Goal: Task Accomplishment & Management: Manage account settings

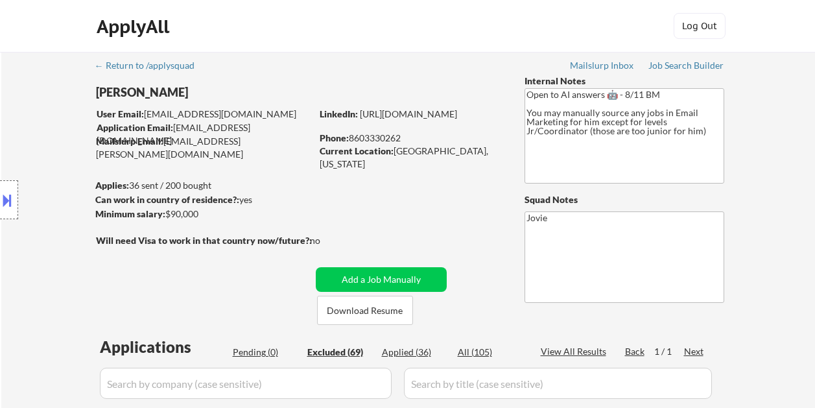
select select ""excluded__salary_""
select select ""excluded__bad_match_""
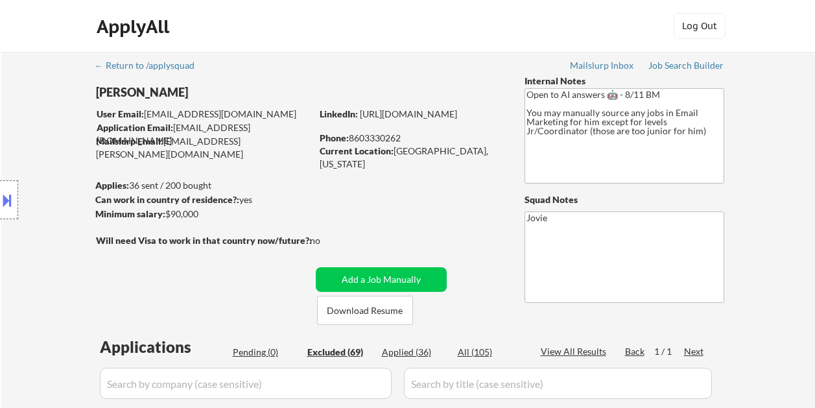
select select ""excluded__bad_match_""
select select ""excluded__expired_""
select select ""excluded__bad_match_""
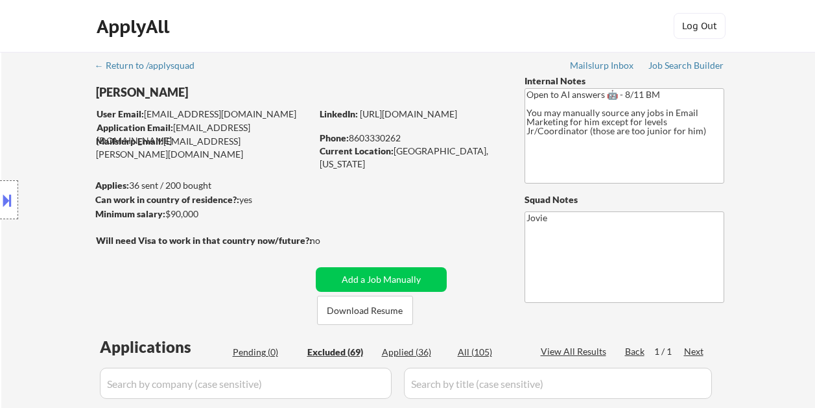
select select ""excluded""
select select ""excluded__expired_""
select select ""excluded__bad_match_""
select select ""excluded""
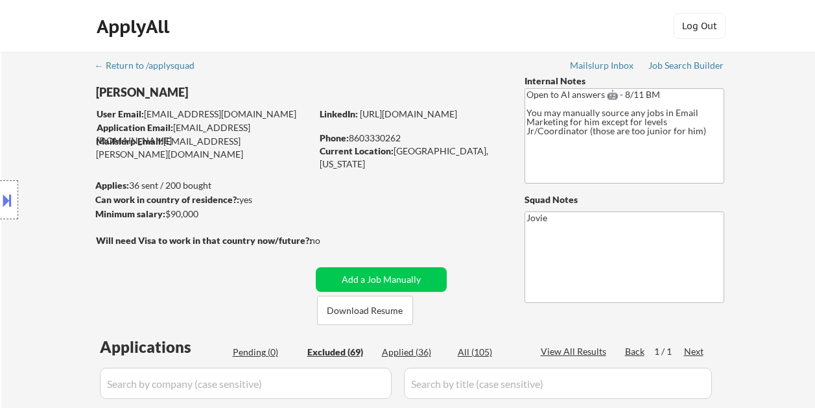
select select ""excluded__expired_""
select select ""excluded__bad_match_""
select select ""excluded""
select select ""excluded__bad_match_""
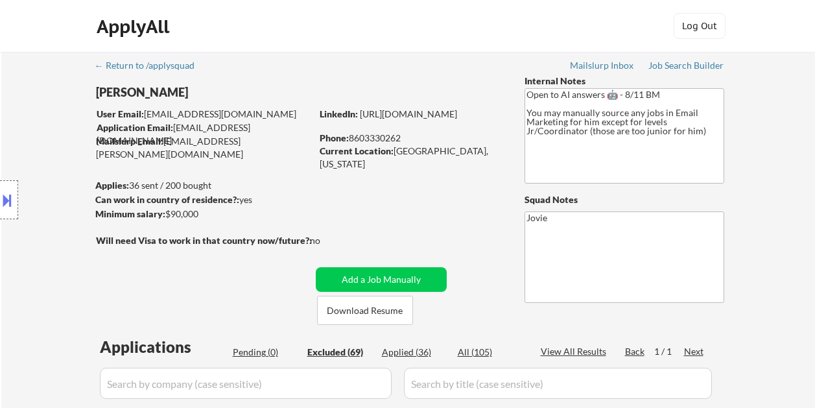
select select ""excluded__bad_match_""
select select ""excluded""
select select ""excluded__expired_""
select select ""excluded__bad_match_""
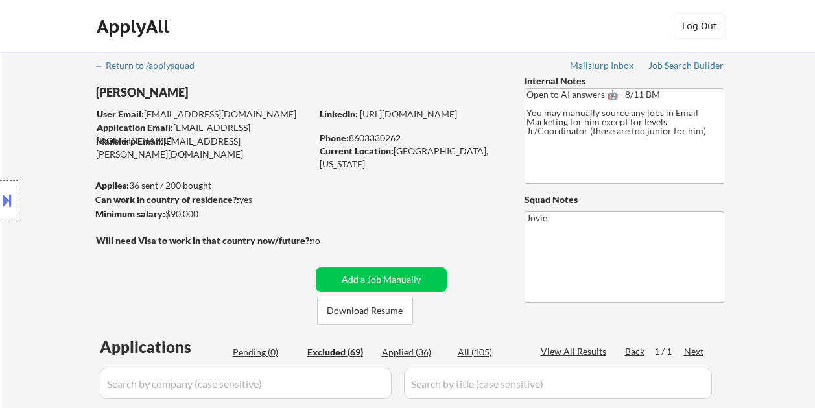
select select ""excluded__expired_""
select select ""excluded__bad_match_""
select select ""excluded__location_""
select select ""excluded__bad_match_""
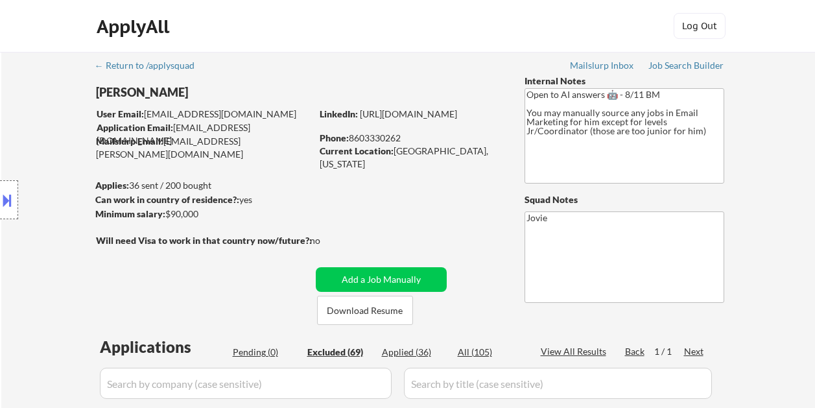
select select ""excluded__bad_match_""
select select ""excluded__expired_""
select select ""excluded""
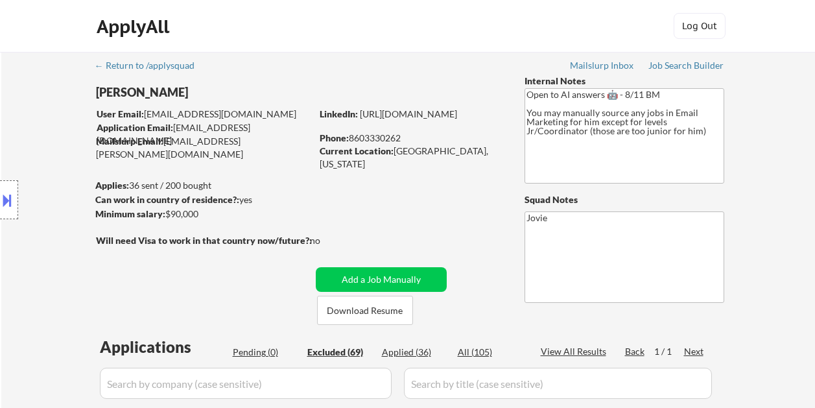
select select ""excluded__bad_match_""
select select ""excluded__salary_""
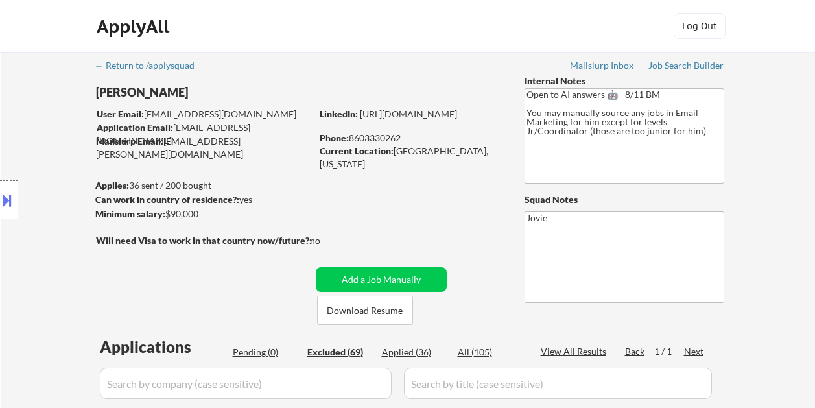
select select ""excluded__location_""
select select ""excluded__bad_match_""
select select ""excluded__expired_""
select select ""excluded__salary_""
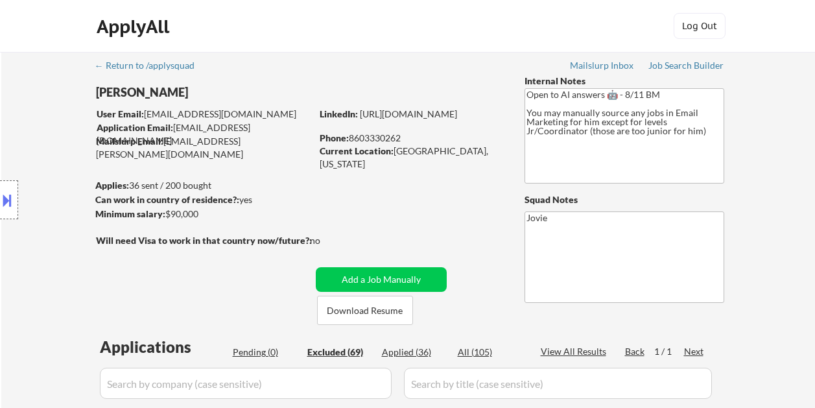
select select ""excluded__bad_match_""
select select ""excluded__expired_""
select select ""excluded__location_""
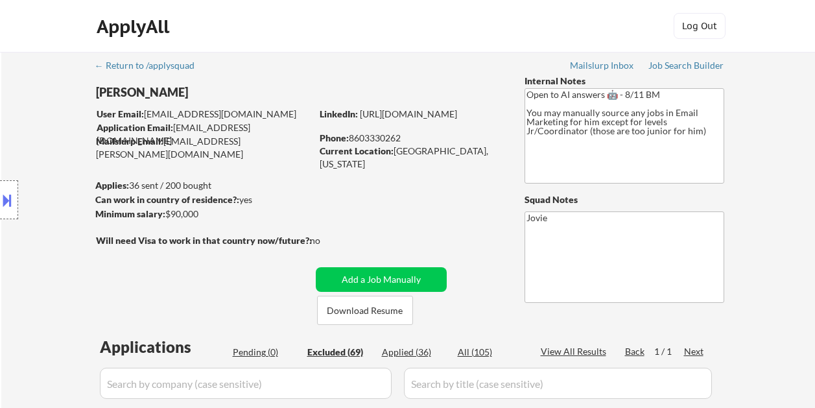
select select ""excluded__expired_""
select select ""excluded__bad_match_""
select select ""excluded__salary_""
select select ""excluded__location_""
select select ""excluded__expired_""
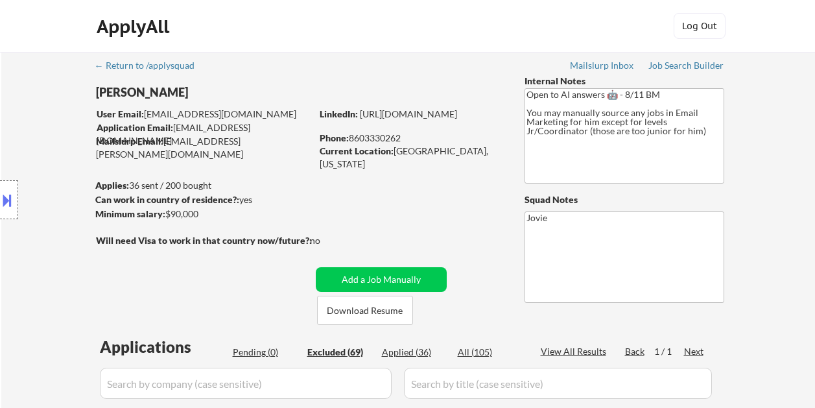
select select ""excluded__bad_match_""
select select ""excluded""
select select ""excluded__bad_match_""
select select ""excluded__expired_""
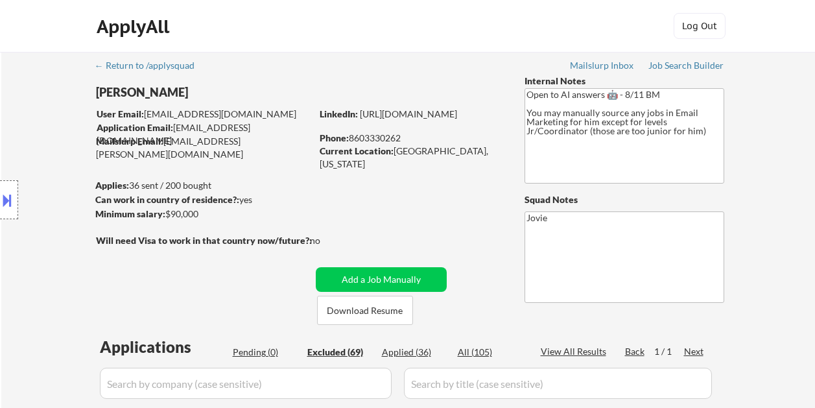
select select ""excluded__expired_""
select select ""excluded__bad_match_""
select select ""excluded__expired_""
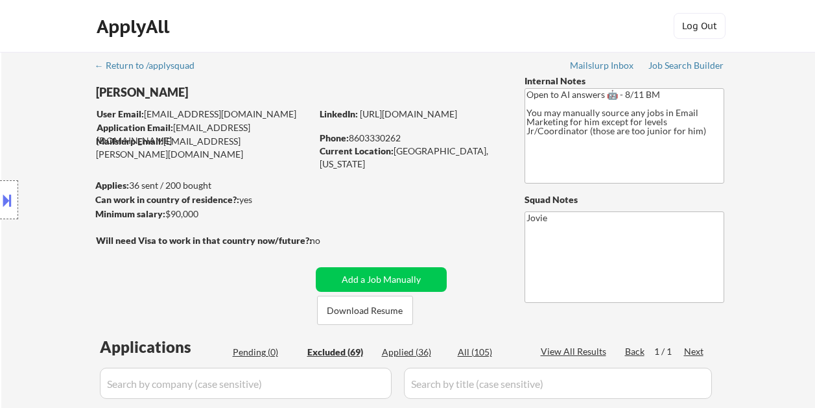
select select ""excluded__bad_match_""
select select ""excluded__expired_""
select select ""excluded__bad_match_""
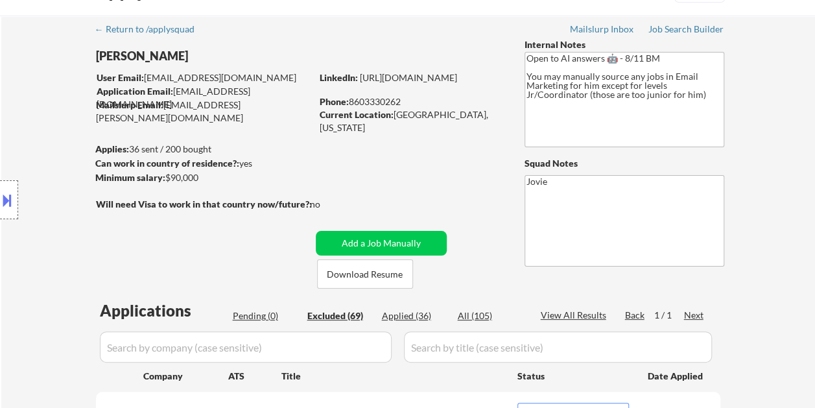
scroll to position [738, 0]
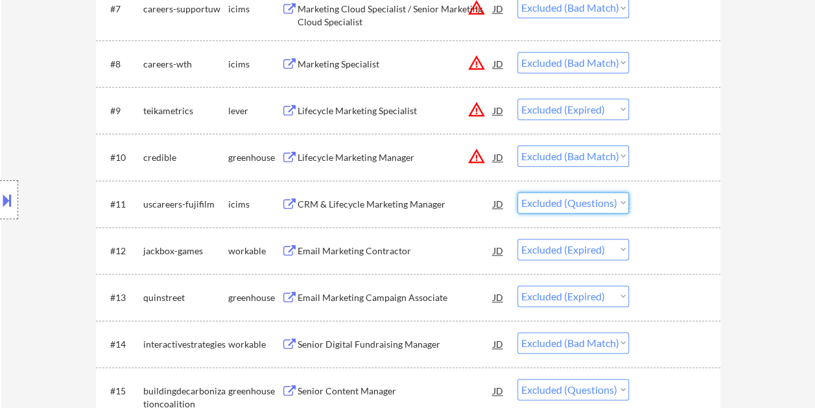
click at [611, 204] on select "Choose an option... Pending Applied Excluded (Questions) Excluded (Expired) Exc…" at bounding box center [572, 202] width 111 height 21
click at [517, 192] on select "Choose an option... Pending Applied Excluded (Questions) Excluded (Expired) Exc…" at bounding box center [572, 202] width 111 height 21
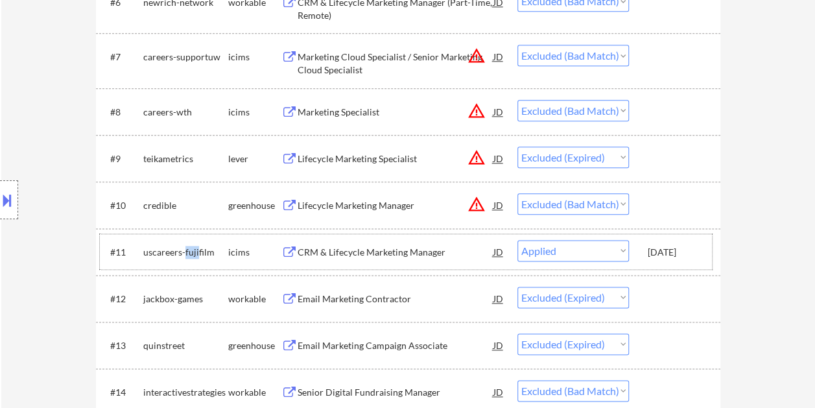
scroll to position [673, 0]
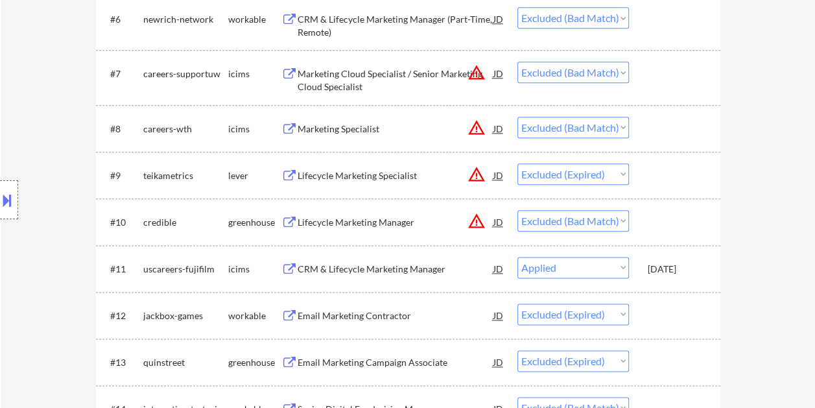
select select ""excluded__expired_""
select select ""excluded__bad_match_""
select select ""excluded""
select select ""excluded__expired_""
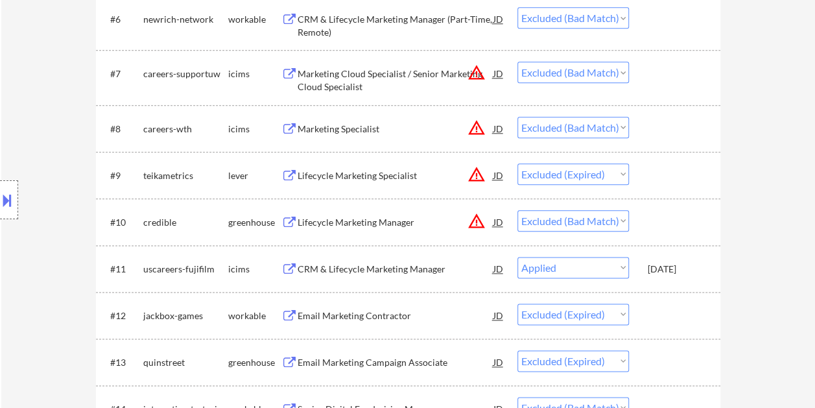
select select ""excluded__bad_match_""
select select ""excluded""
select select ""excluded__bad_match_""
select select ""excluded""
select select ""excluded__expired_""
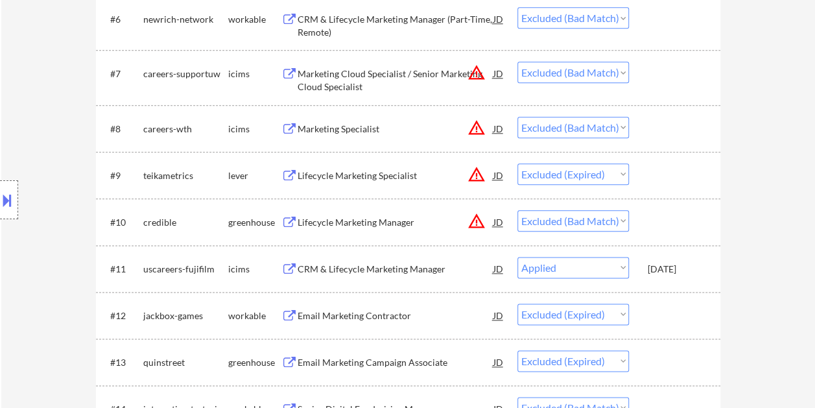
select select ""excluded__bad_match_""
select select ""excluded__expired_""
select select ""excluded__bad_match_""
select select ""excluded__location_""
select select ""excluded__bad_match_""
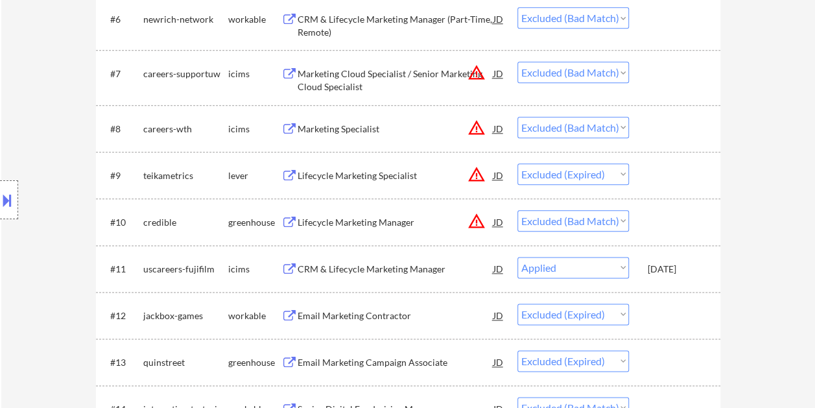
select select ""excluded__expired_""
select select ""excluded""
select select ""excluded__bad_match_""
select select ""excluded__salary_""
select select ""excluded__location_""
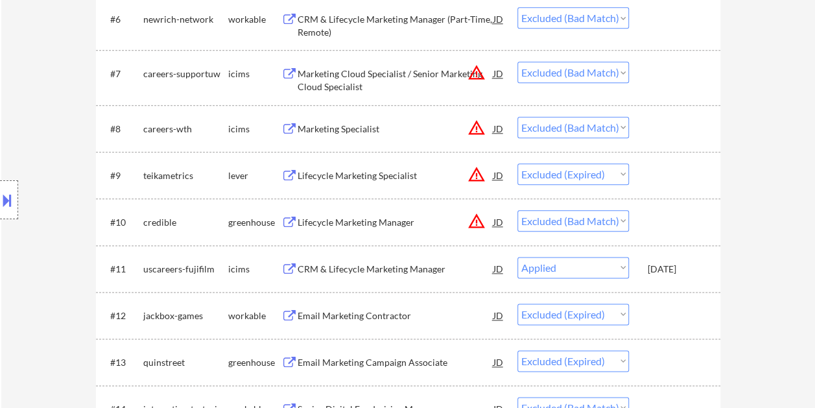
select select ""excluded__bad_match_""
select select ""excluded__expired_""
select select ""excluded__salary_""
select select ""excluded__bad_match_""
select select ""excluded__expired_""
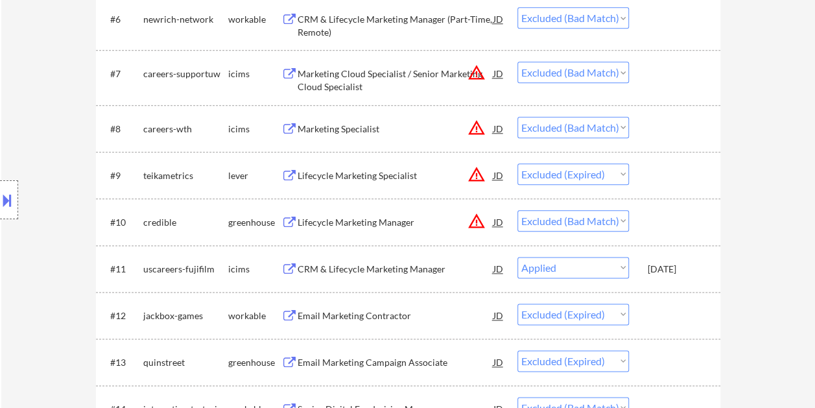
select select ""excluded__location_""
select select ""excluded__expired_""
select select ""excluded__bad_match_""
select select ""excluded__salary_""
select select ""excluded__location_""
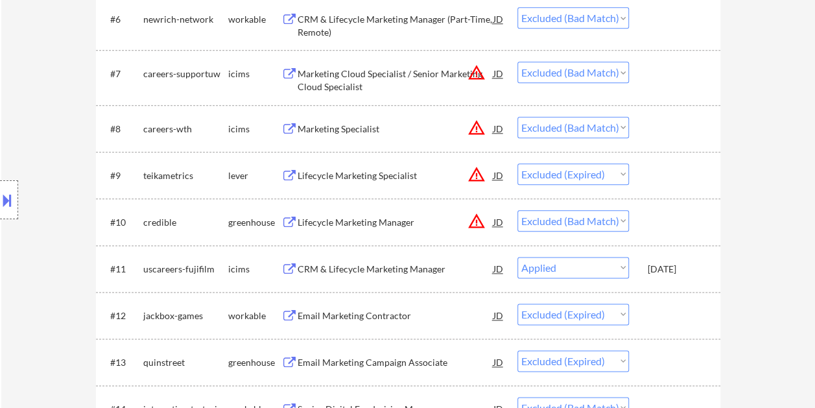
select select ""excluded__expired_""
select select ""excluded__bad_match_""
select select ""excluded""
select select ""excluded__bad_match_""
select select ""excluded__expired_""
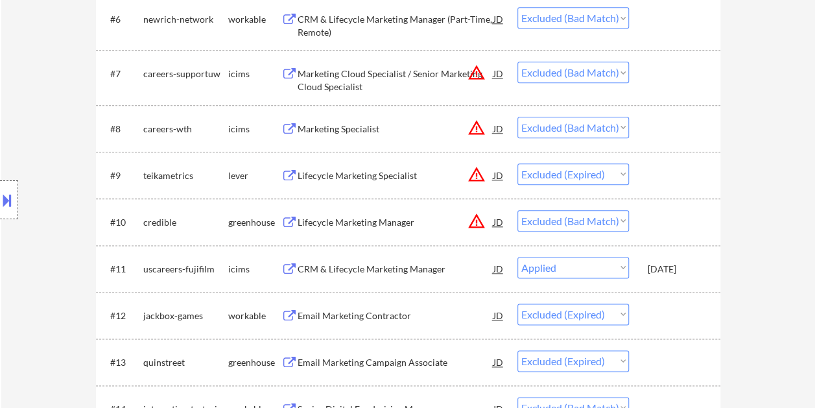
select select ""excluded__bad_match_""
select select ""excluded__expired_""
select select ""excluded__bad_match_""
select select ""excluded__expired_""
select select ""excluded__bad_match_""
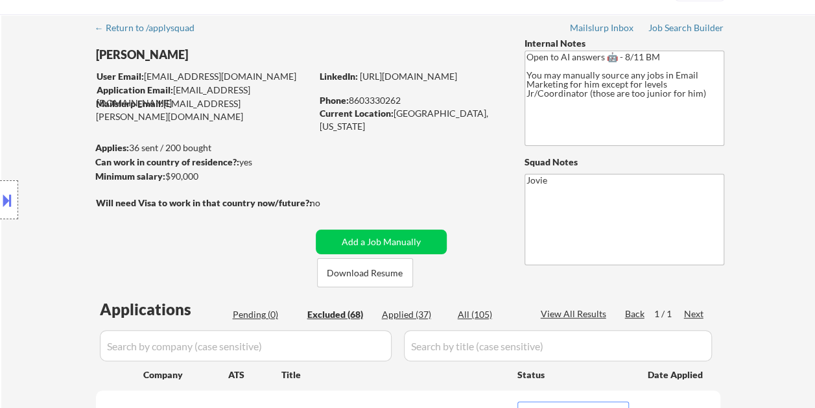
scroll to position [65, 0]
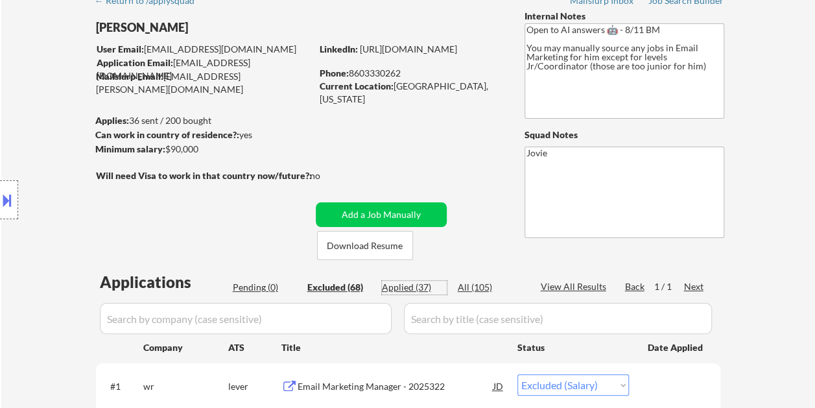
click at [416, 284] on div "Applied (37)" at bounding box center [414, 287] width 65 height 13
select select ""applied""
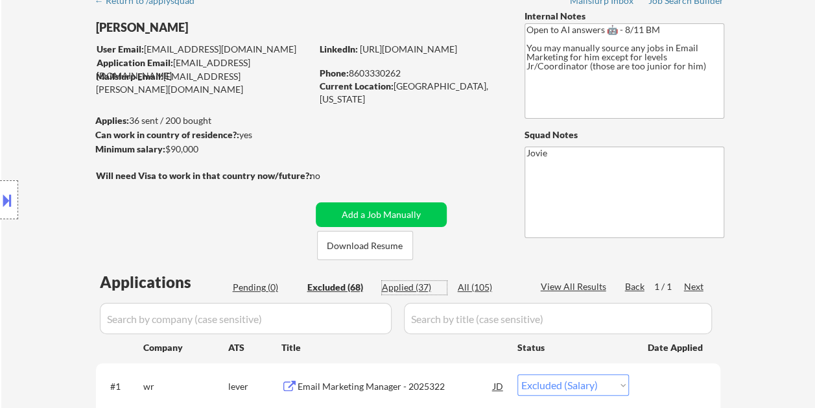
select select ""applied""
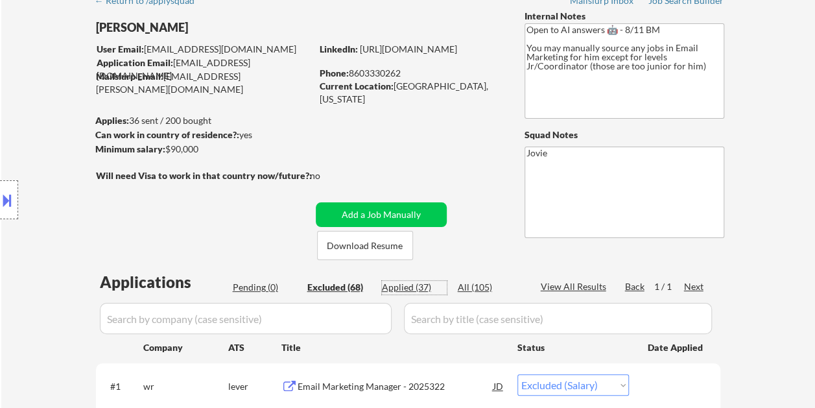
select select ""applied""
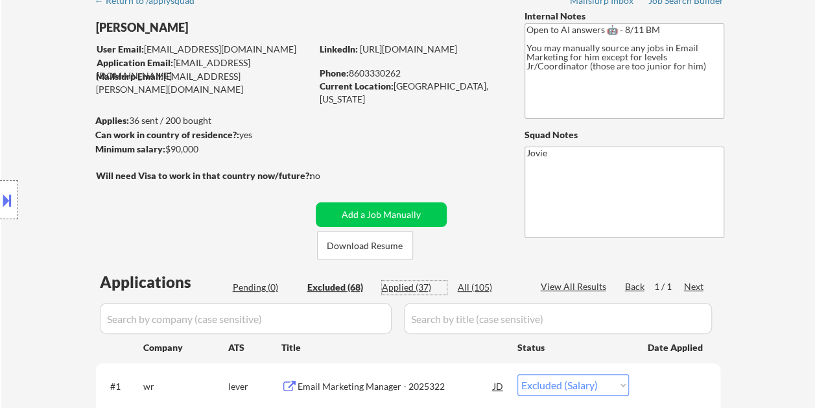
select select ""applied""
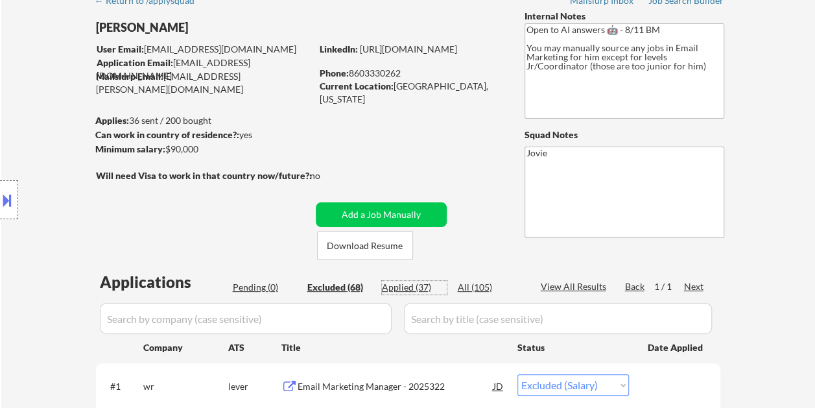
select select ""applied""
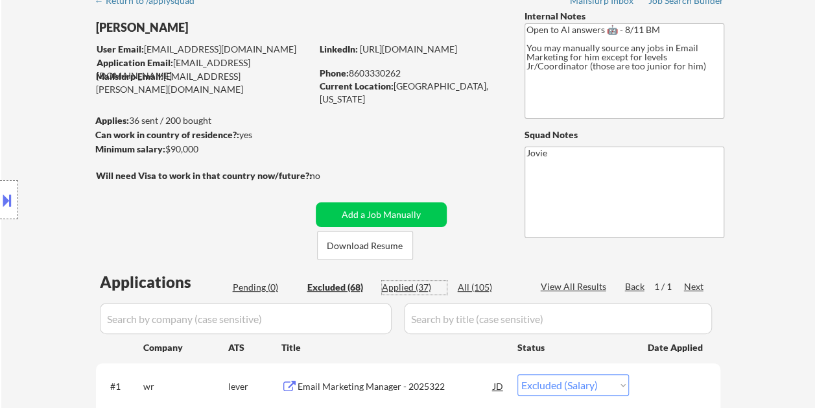
select select ""applied""
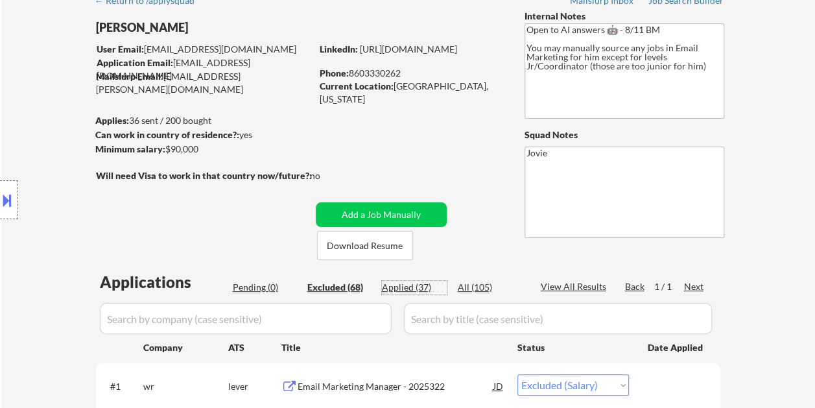
select select ""applied""
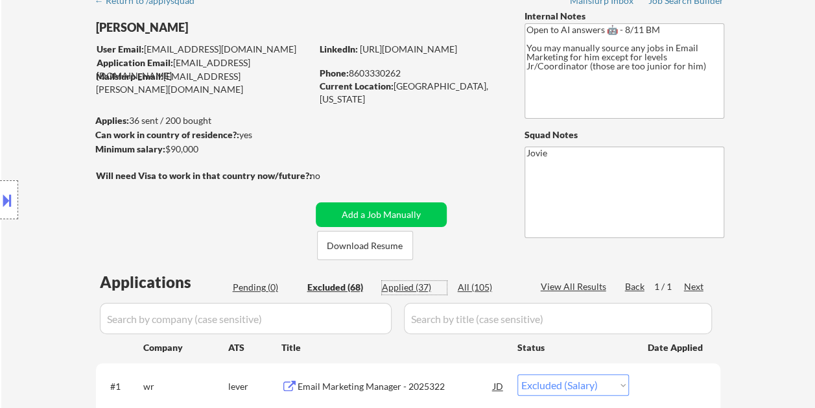
select select ""applied""
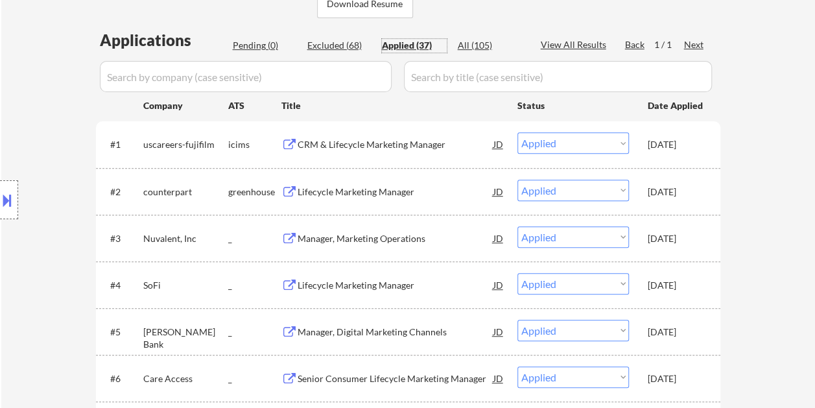
scroll to position [324, 0]
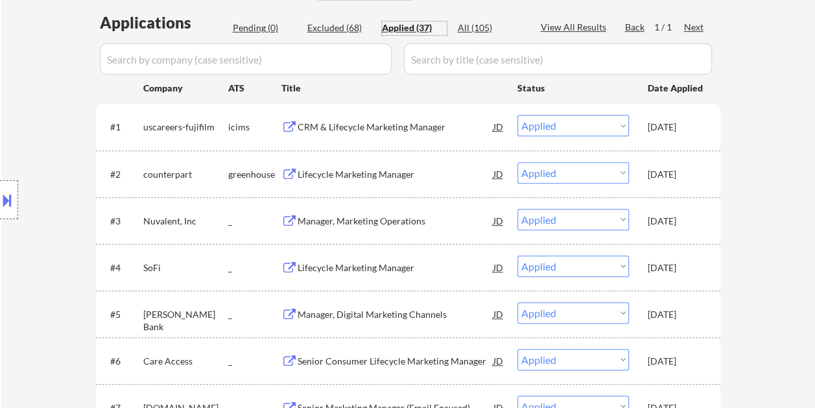
drag, startPoint x: 340, startPoint y: 27, endPoint x: 512, endPoint y: 117, distance: 193.9
click at [340, 27] on div "Excluded (68)" at bounding box center [339, 27] width 65 height 13
select select ""excluded__salary_""
select select ""excluded__bad_match_""
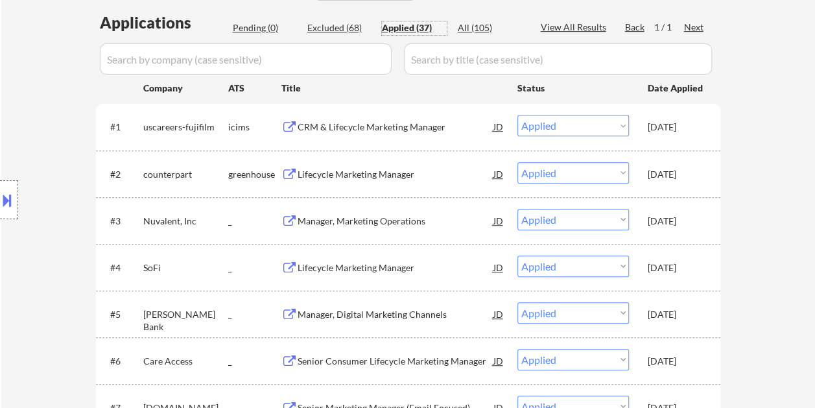
select select ""excluded__bad_match_""
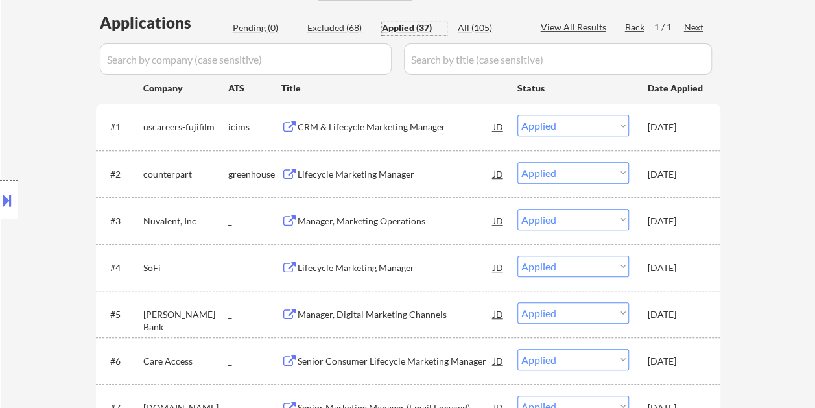
select select ""excluded__expired_""
select select ""excluded__bad_match_""
select select ""excluded__expired_""
select select ""excluded__bad_match_""
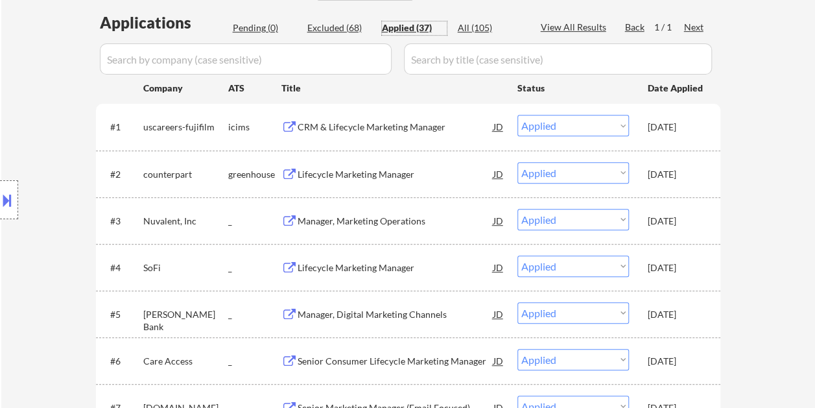
select select ""excluded""
select select ""excluded__expired_""
select select ""excluded__bad_match_""
select select ""excluded""
select select ""excluded__bad_match_""
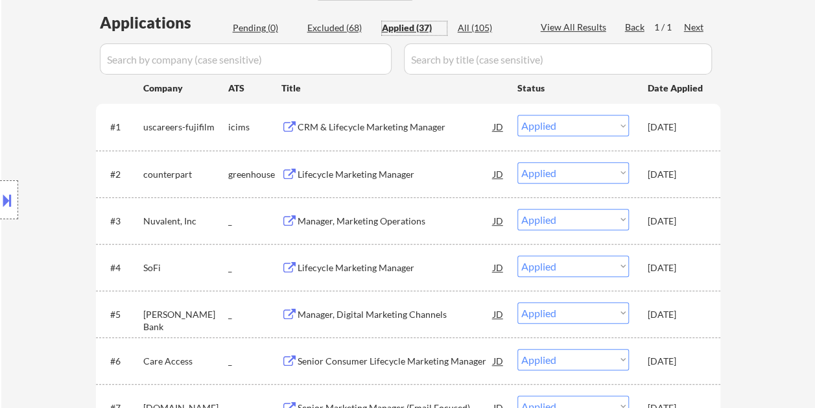
select select ""excluded__bad_match_""
select select ""excluded""
select select ""excluded__expired_""
select select ""excluded__bad_match_""
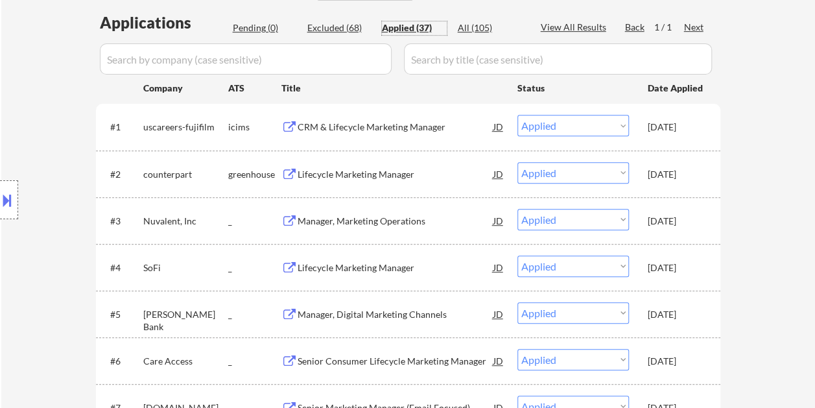
select select ""excluded__bad_match_""
select select ""excluded__expired_""
select select ""excluded__bad_match_""
select select ""excluded__location_""
select select ""excluded__bad_match_""
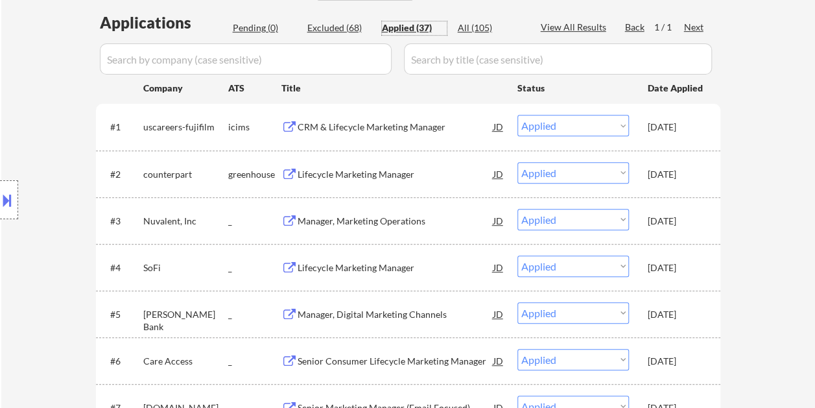
select select ""excluded__bad_match_""
select select ""excluded__expired_""
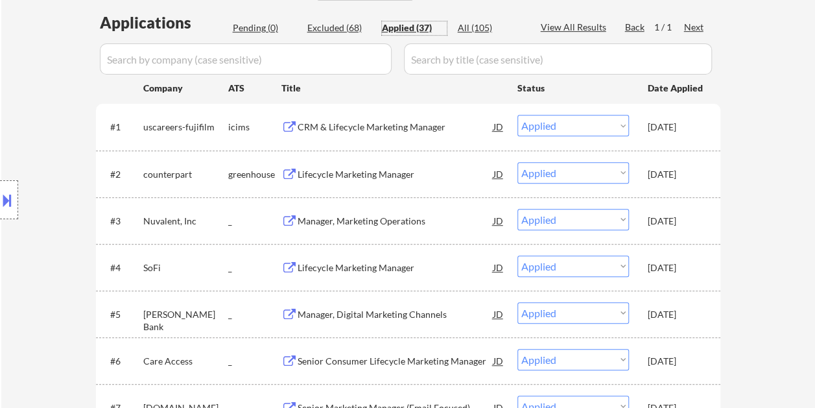
select select ""excluded""
select select ""excluded__bad_match_""
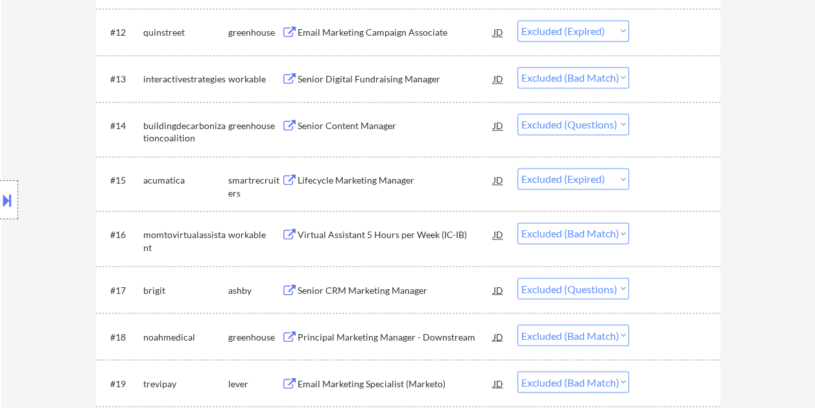
scroll to position [972, 0]
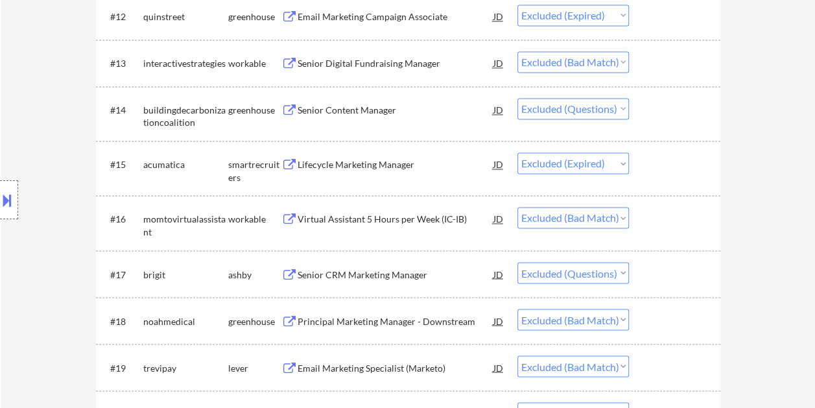
click at [648, 88] on div "#14 buildingdecarbonizationcoalition greenhouse Senior Content Manager JD Choos…" at bounding box center [408, 113] width 624 height 54
click at [643, 124] on div "#14 buildingdecarbonizationcoalition greenhouse Senior Content Manager JD Choos…" at bounding box center [406, 113] width 612 height 43
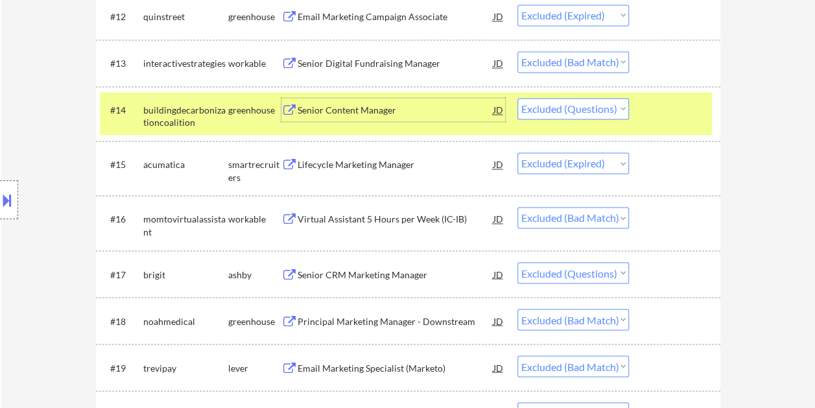
click at [380, 115] on div "Senior Content Manager" at bounding box center [395, 110] width 196 height 13
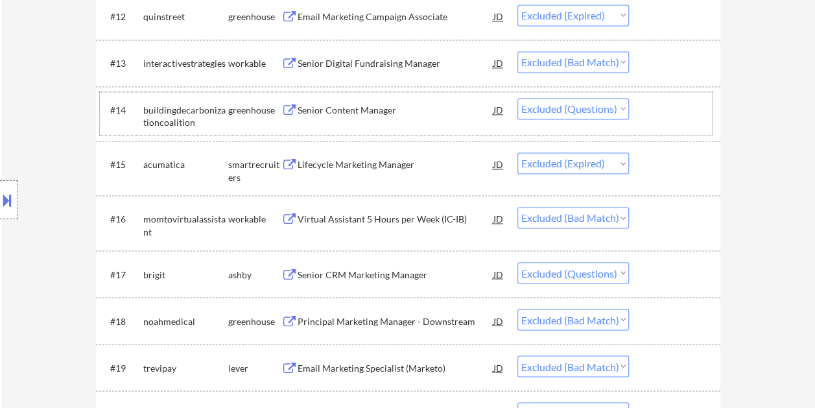
click at [673, 121] on div "#14 buildingdecarbonizationcoalition greenhouse Senior Content Manager JD Choos…" at bounding box center [406, 113] width 612 height 43
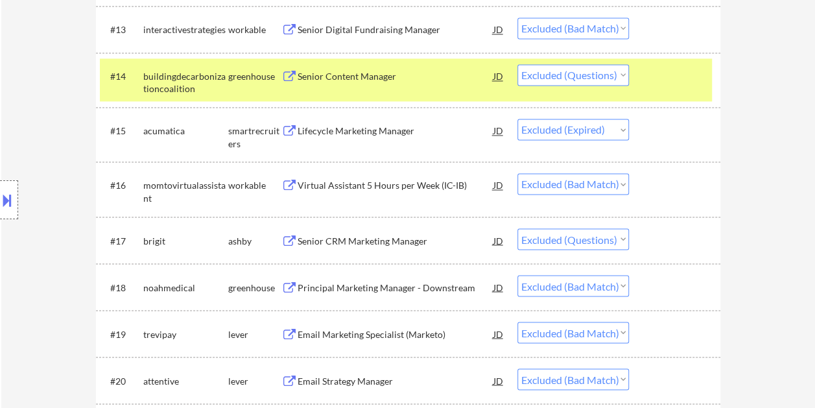
scroll to position [1037, 0]
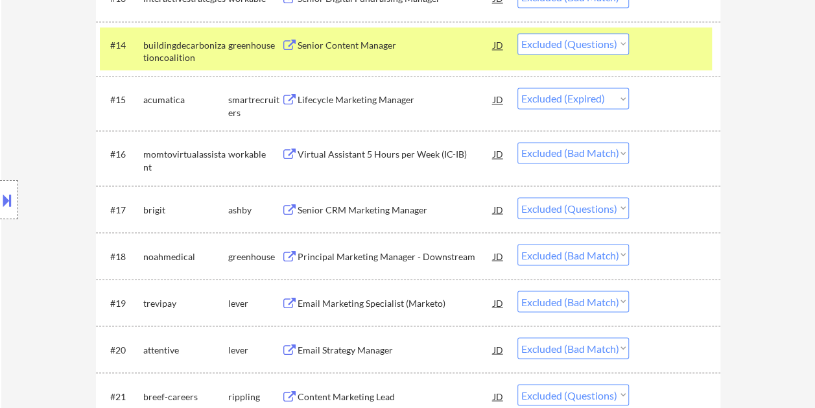
click at [679, 212] on div at bounding box center [675, 208] width 57 height 23
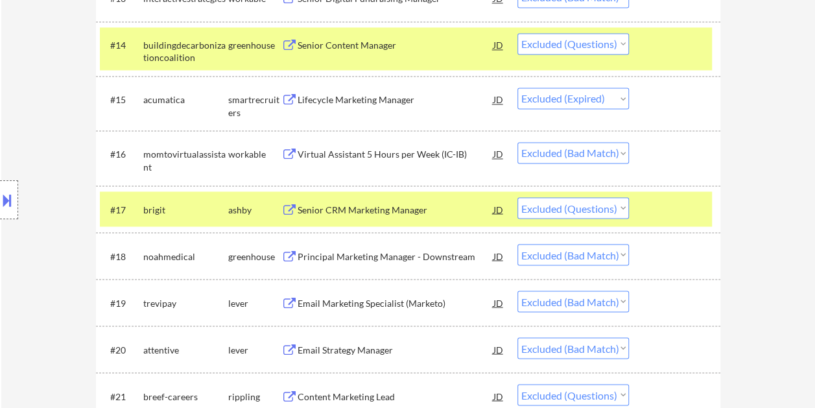
click at [424, 217] on div "Senior CRM Marketing Manager" at bounding box center [395, 208] width 196 height 23
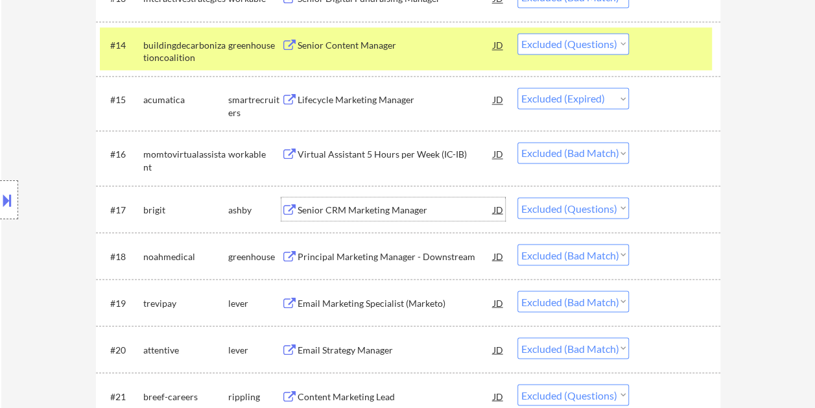
click at [669, 204] on div at bounding box center [675, 208] width 57 height 23
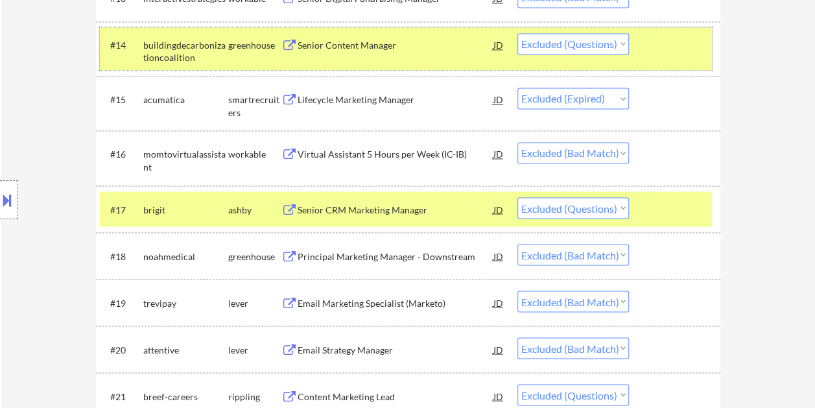
click at [642, 49] on div "#14 buildingdecarbonizationcoalition greenhouse Senior Content Manager JD Choos…" at bounding box center [406, 48] width 612 height 43
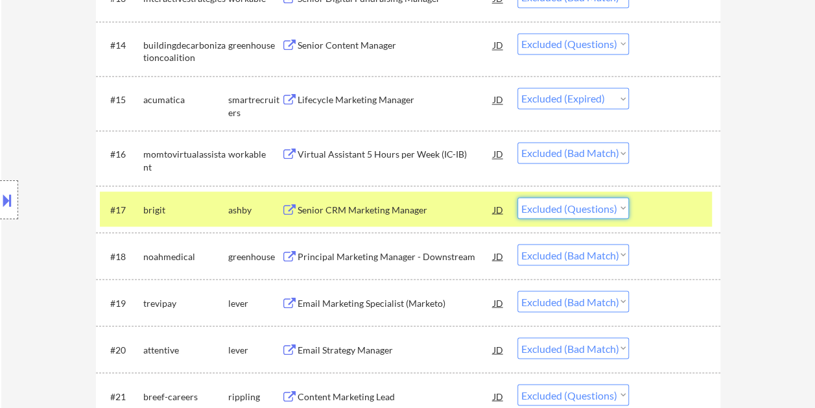
click at [616, 207] on select "Choose an option... Pending Applied Excluded (Questions) Excluded (Expired) Exc…" at bounding box center [572, 207] width 111 height 21
click at [517, 197] on select "Choose an option... Pending Applied Excluded (Questions) Excluded (Expired) Exc…" at bounding box center [572, 207] width 111 height 21
select select ""excluded__bad_match_""
select select ""excluded""
select select ""excluded__expired_""
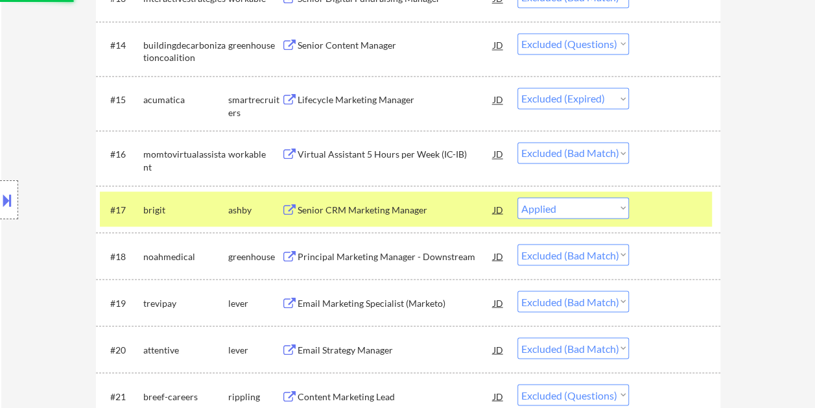
select select ""excluded__bad_match_""
select select ""excluded__expired_""
select select ""excluded__bad_match_""
select select ""excluded__location_""
select select ""excluded__bad_match_""
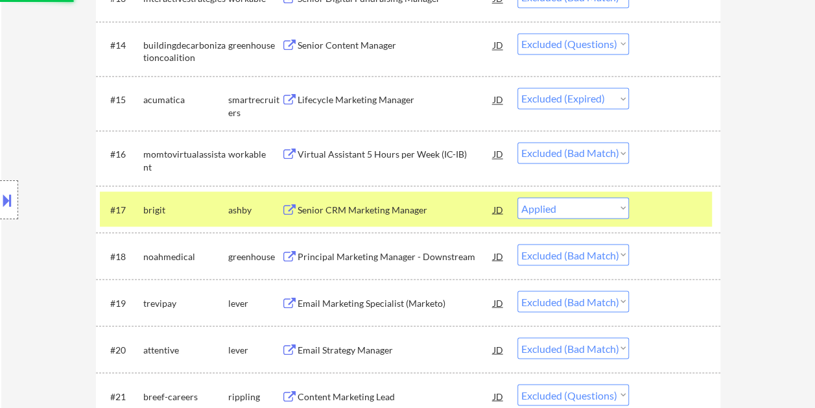
select select ""excluded__expired_""
select select ""excluded""
select select ""excluded__bad_match_""
select select ""excluded__salary_""
select select ""excluded__location_""
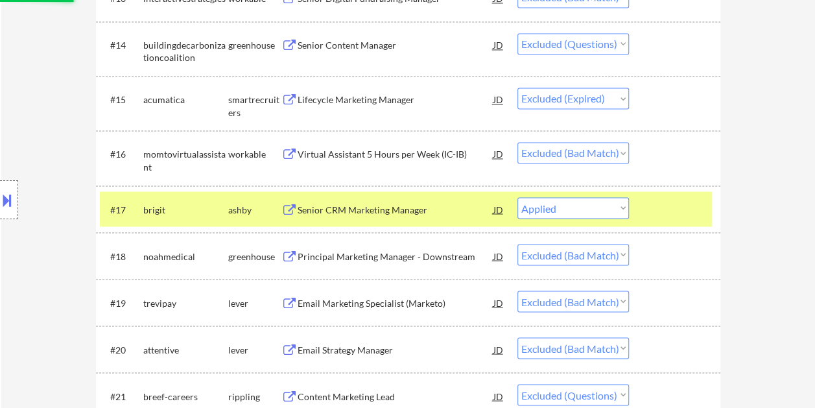
select select ""excluded__bad_match_""
select select ""excluded__expired_""
select select ""excluded__salary_""
select select ""excluded__bad_match_""
select select ""excluded__expired_""
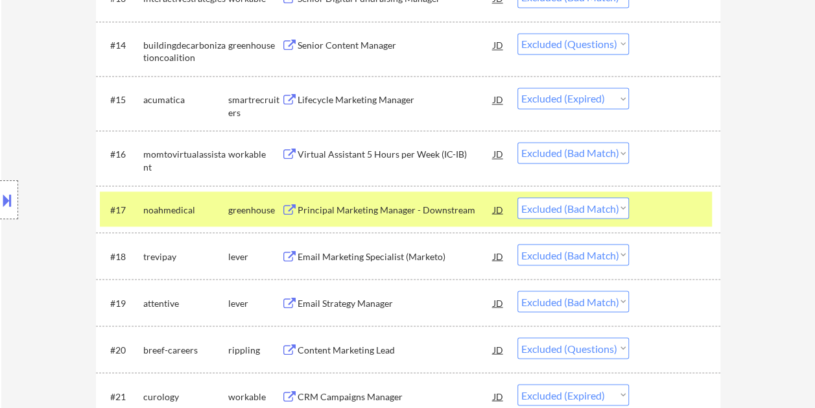
click at [680, 213] on div at bounding box center [675, 208] width 57 height 23
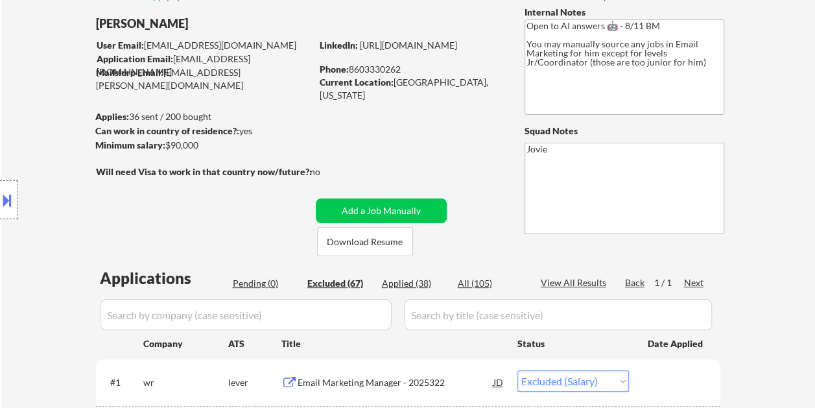
scroll to position [0, 0]
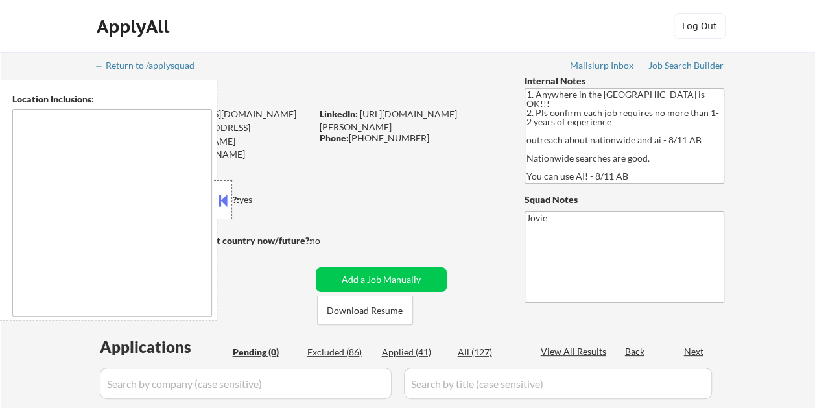
click at [224, 197] on button at bounding box center [223, 200] width 14 height 19
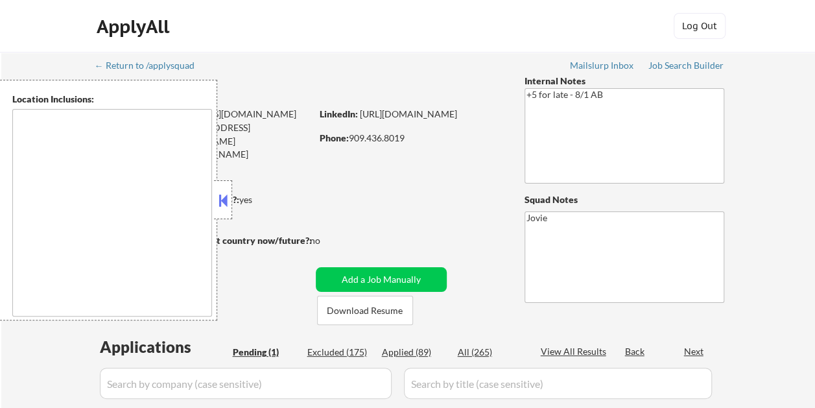
click at [220, 204] on button at bounding box center [223, 200] width 14 height 19
select select ""pending""
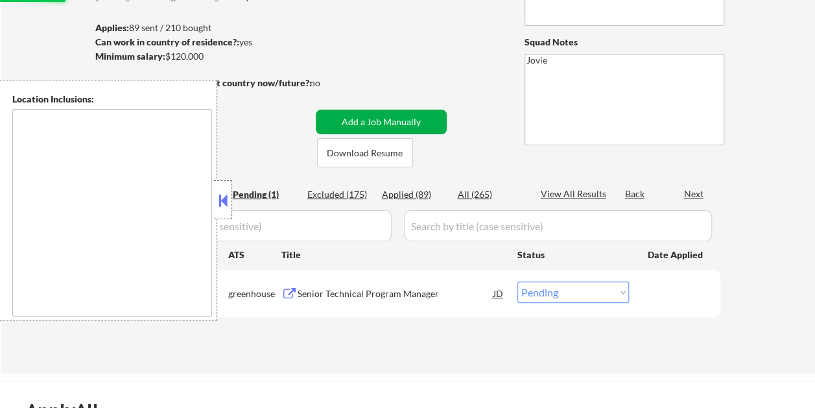
scroll to position [194, 0]
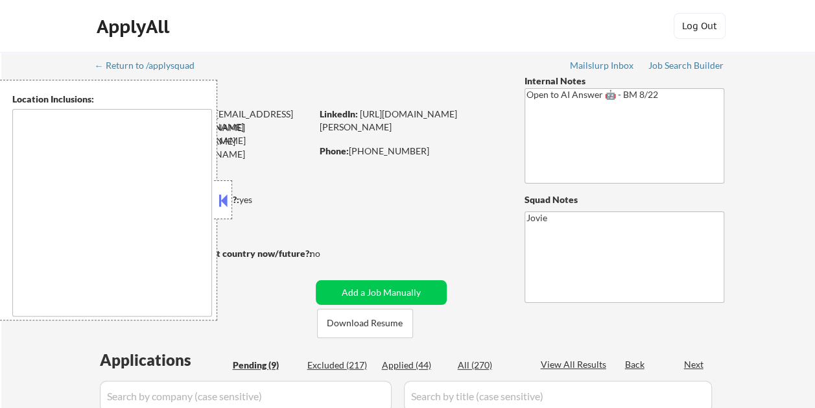
type textarea "Austin, TX West Lake Hills, TX Rollingwood, TX Sunset Valley, TX Lost Creek, TX…"
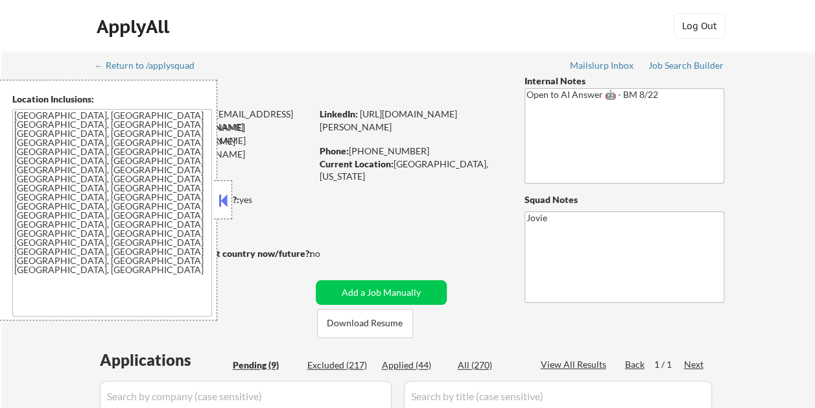
select select ""pending""
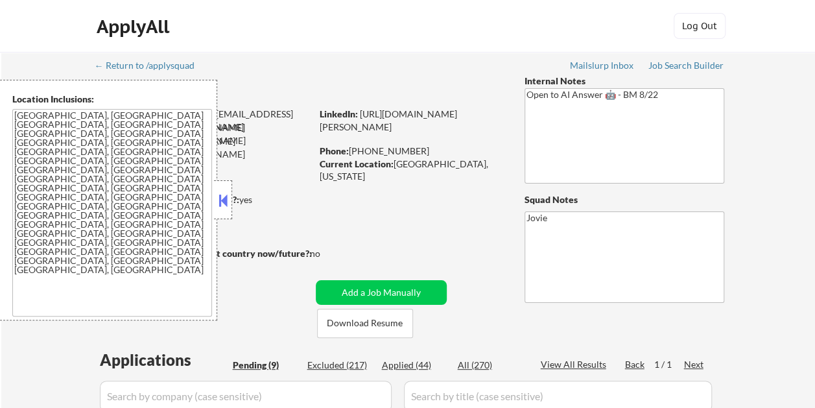
select select ""pending""
click at [216, 196] on button at bounding box center [223, 200] width 14 height 19
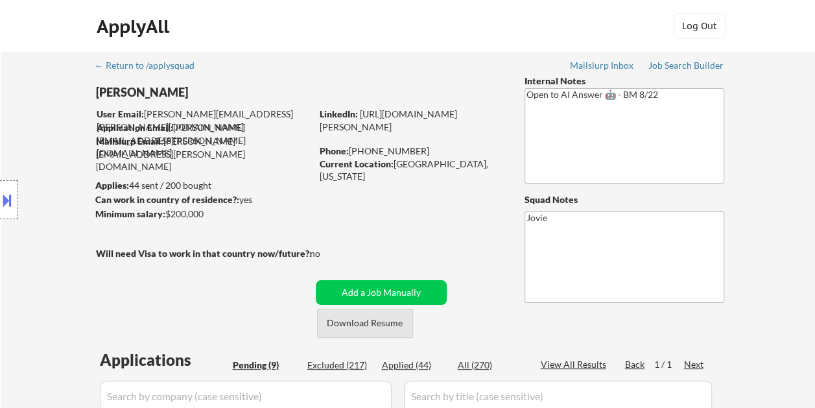
click at [350, 327] on button "Download Resume" at bounding box center [365, 323] width 96 height 29
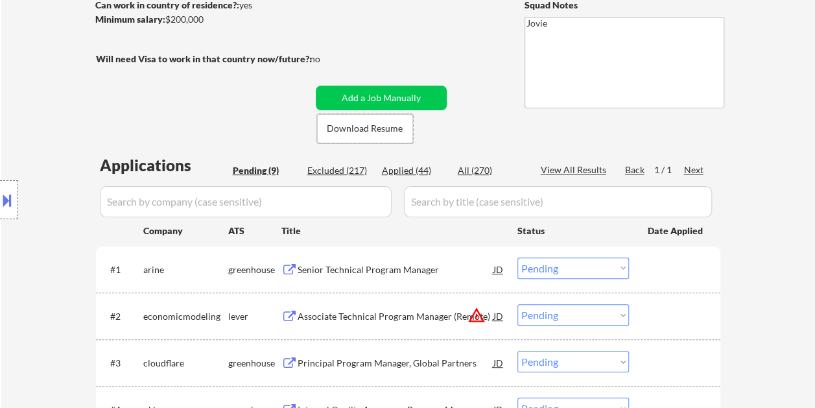
scroll to position [259, 0]
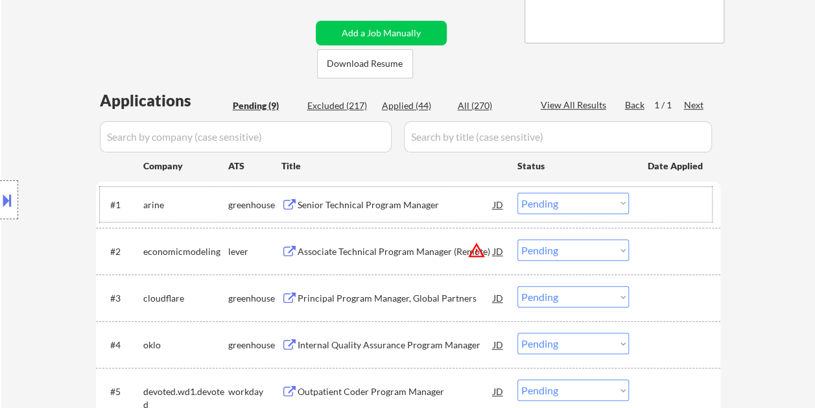
click at [662, 198] on div at bounding box center [675, 203] width 57 height 23
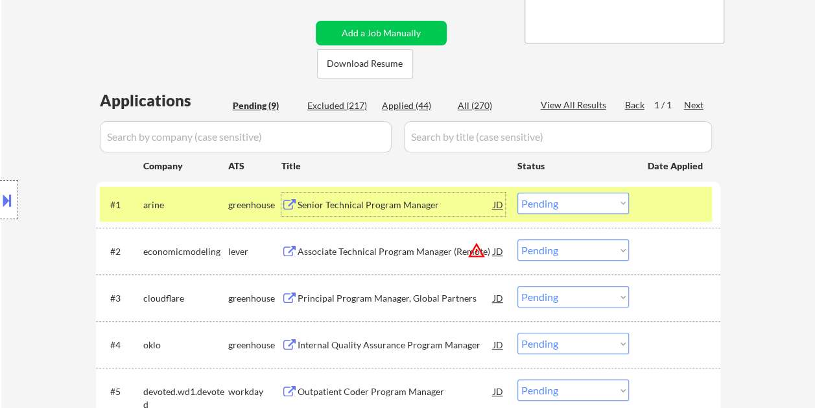
click at [373, 204] on div "Senior Technical Program Manager" at bounding box center [395, 204] width 196 height 13
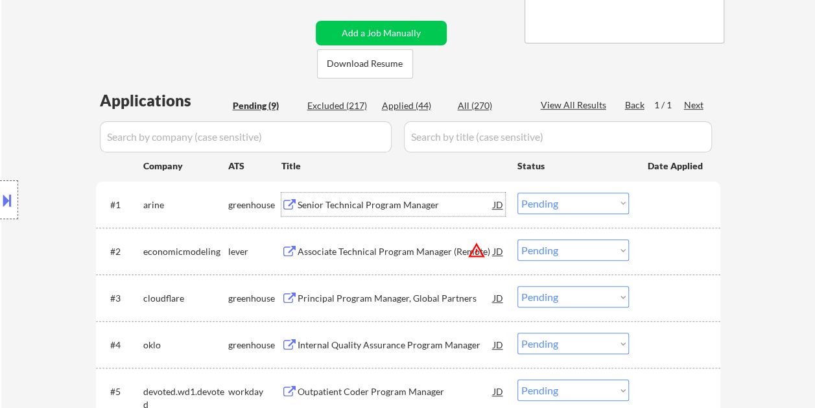
click at [646, 215] on div "#1 arine greenhouse Senior Technical Program Manager JD Choose an option... Pen…" at bounding box center [406, 204] width 612 height 35
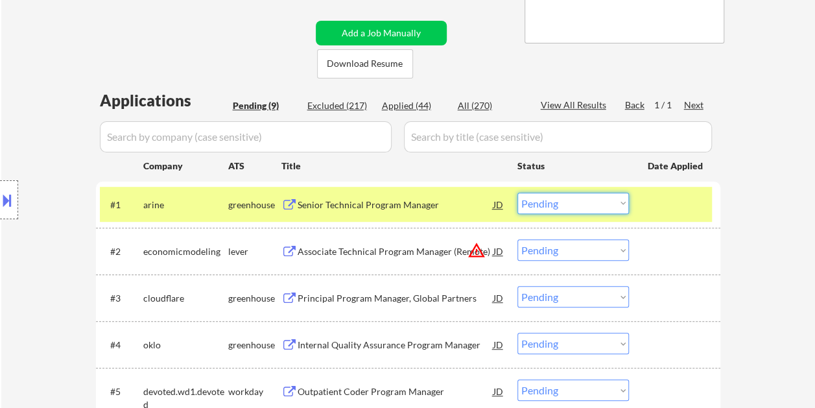
click at [614, 204] on select "Choose an option... Pending Applied Excluded (Questions) Excluded (Expired) Exc…" at bounding box center [572, 202] width 111 height 21
click at [517, 192] on select "Choose an option... Pending Applied Excluded (Questions) Excluded (Expired) Exc…" at bounding box center [572, 202] width 111 height 21
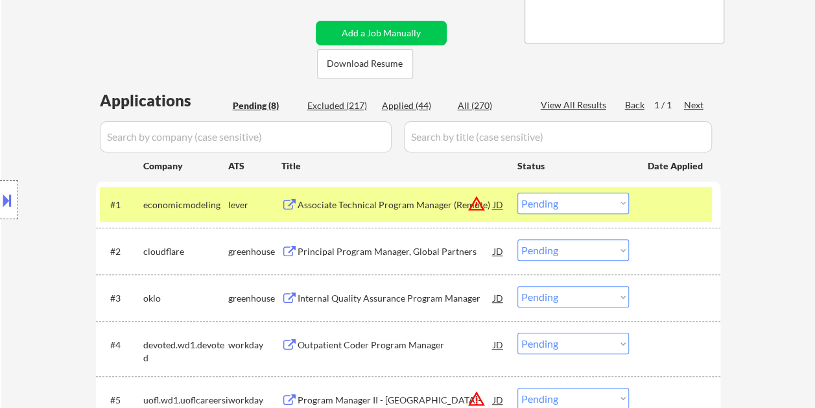
click at [762, 139] on div "← Return to /applysquad Mailslurp Inbox Job Search Builder Saritha Jandhyala Us…" at bounding box center [407, 225] width 813 height 864
click at [712, 206] on div "#1 economicmodeling lever Associate Technical Program Manager (Remote) JD warni…" at bounding box center [408, 204] width 624 height 46
click at [662, 206] on div at bounding box center [675, 203] width 57 height 23
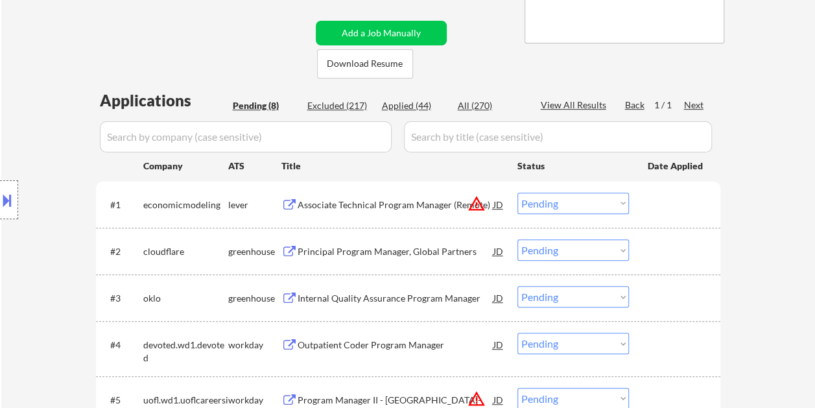
click at [668, 210] on div at bounding box center [675, 203] width 57 height 23
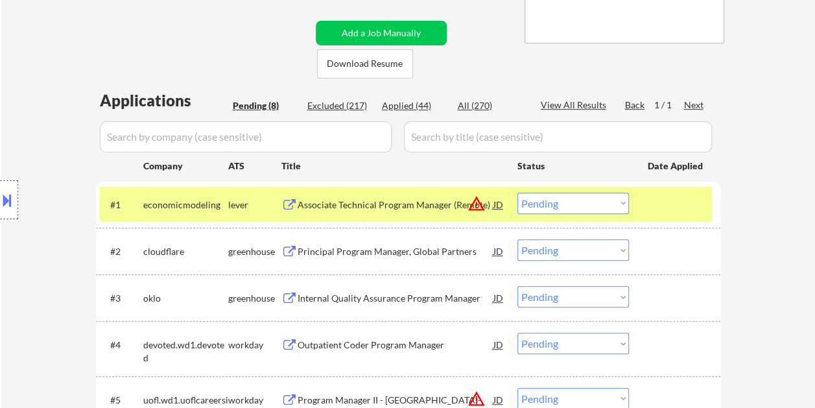
click at [430, 213] on div "Associate Technical Program Manager (Remote)" at bounding box center [395, 203] width 196 height 23
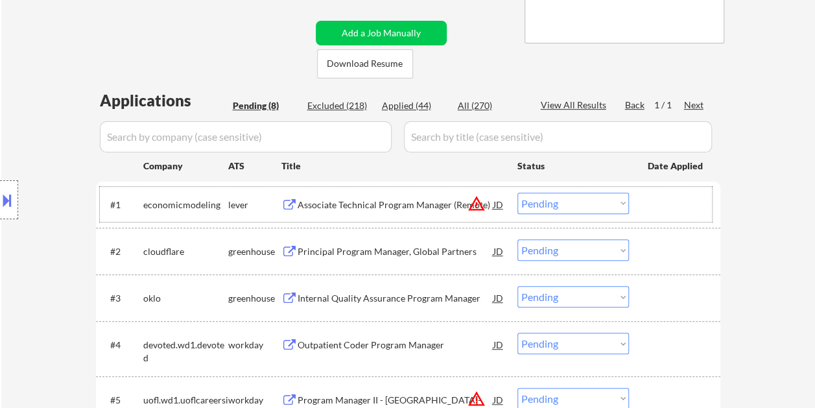
click at [665, 209] on div at bounding box center [675, 203] width 57 height 23
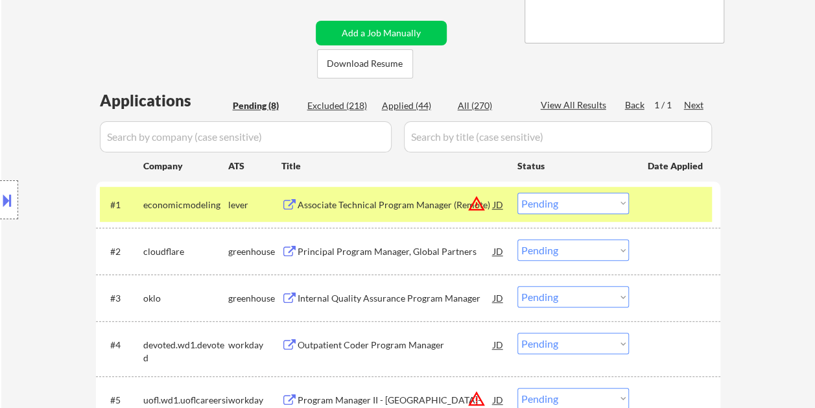
click at [618, 205] on select "Choose an option... Pending Applied Excluded (Questions) Excluded (Expired) Exc…" at bounding box center [572, 202] width 111 height 21
click at [517, 192] on select "Choose an option... Pending Applied Excluded (Questions) Excluded (Expired) Exc…" at bounding box center [572, 202] width 111 height 21
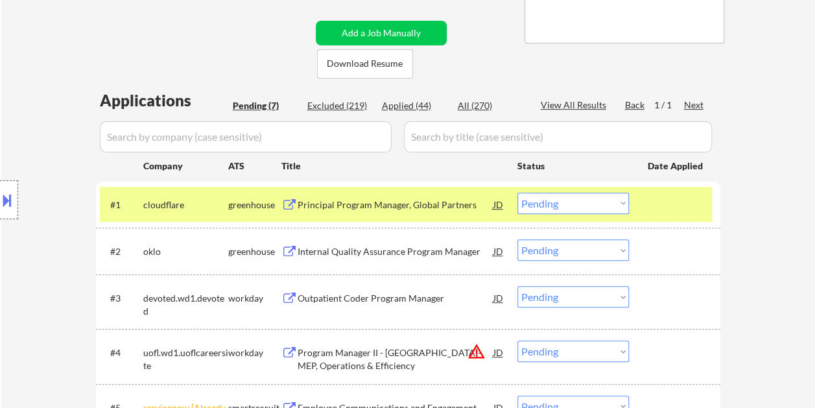
click at [682, 206] on div at bounding box center [675, 203] width 57 height 23
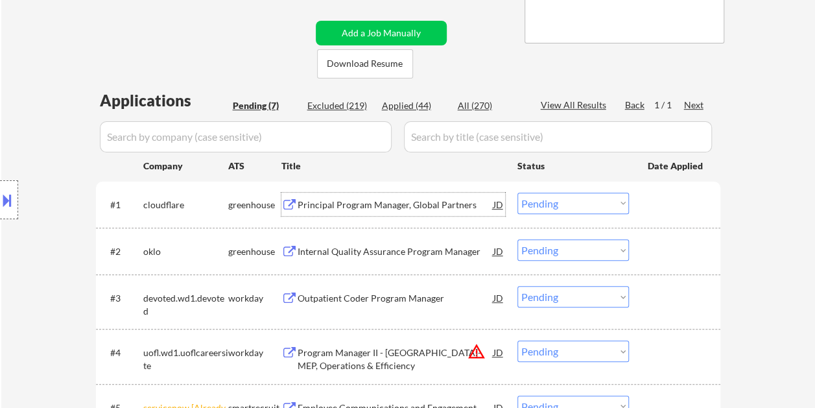
click at [383, 196] on div "Principal Program Manager, Global Partners" at bounding box center [395, 203] width 196 height 23
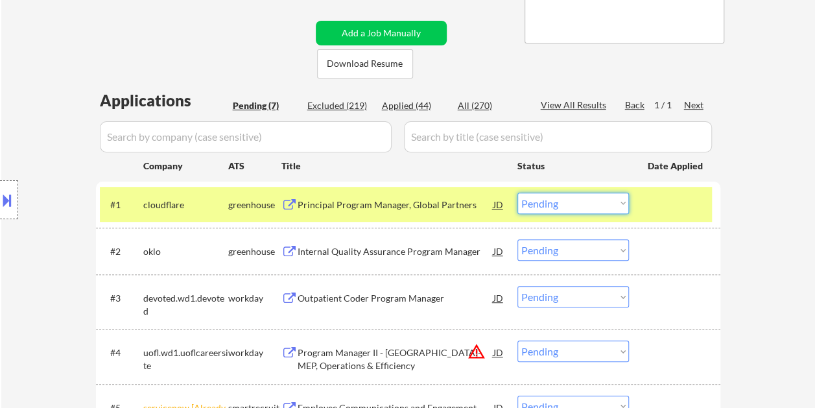
click at [612, 200] on select "Choose an option... Pending Applied Excluded (Questions) Excluded (Expired) Exc…" at bounding box center [572, 202] width 111 height 21
click at [517, 192] on select "Choose an option... Pending Applied Excluded (Questions) Excluded (Expired) Exc…" at bounding box center [572, 202] width 111 height 21
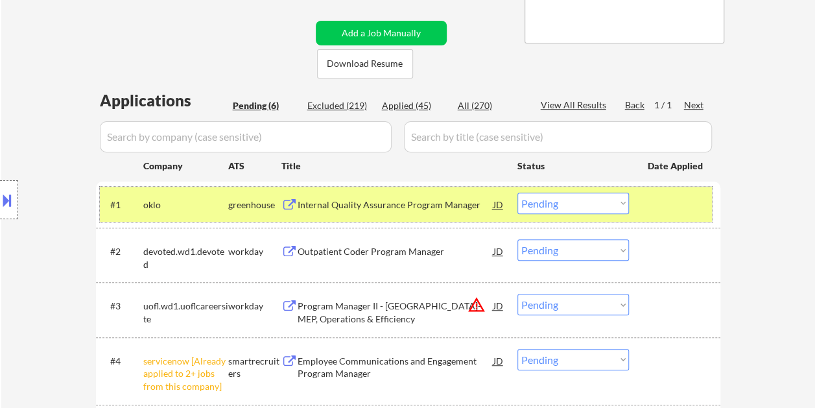
click at [681, 201] on div at bounding box center [675, 203] width 57 height 23
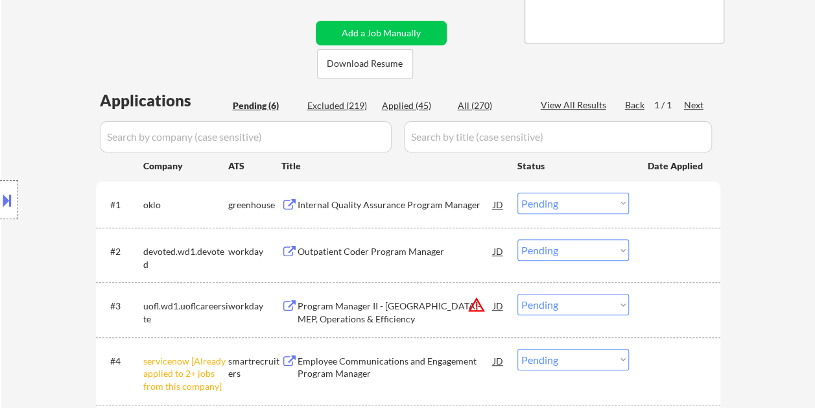
click at [683, 206] on div at bounding box center [675, 203] width 57 height 23
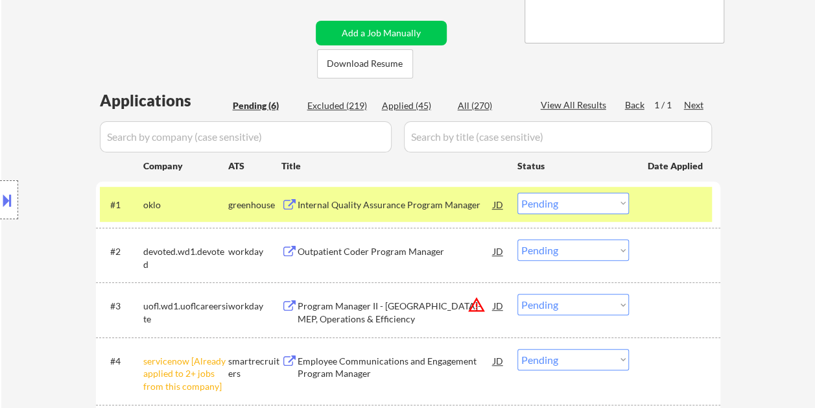
click at [401, 196] on div "Internal Quality Assurance Program Manager" at bounding box center [395, 203] width 196 height 23
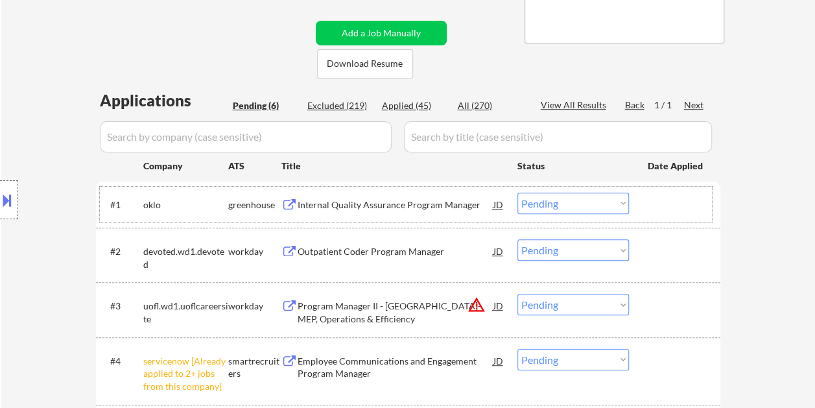
drag, startPoint x: 647, startPoint y: 204, endPoint x: 625, endPoint y: 205, distance: 22.1
click at [647, 204] on div at bounding box center [675, 203] width 57 height 23
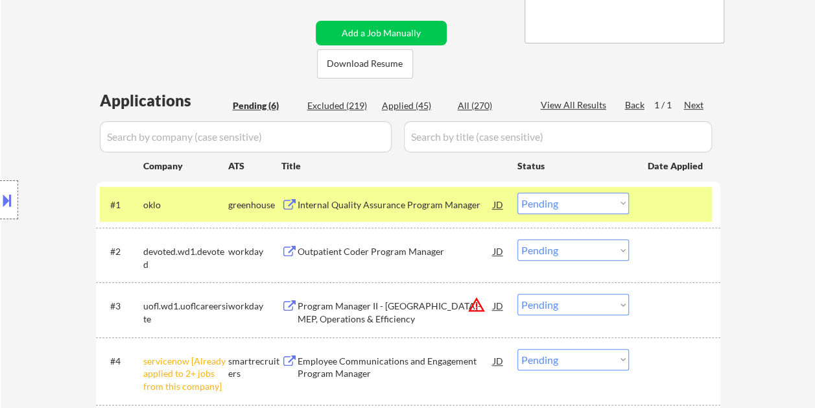
click at [618, 206] on select "Choose an option... Pending Applied Excluded (Questions) Excluded (Expired) Exc…" at bounding box center [572, 202] width 111 height 21
select select ""excluded__bad_match_""
click at [517, 192] on select "Choose an option... Pending Applied Excluded (Questions) Excluded (Expired) Exc…" at bounding box center [572, 202] width 111 height 21
click at [665, 211] on div at bounding box center [675, 203] width 57 height 23
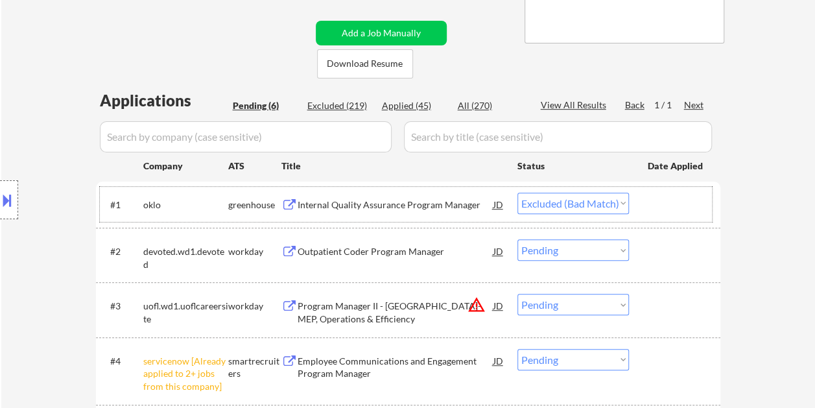
select select ""excluded__bad_match_""
select select ""pending""
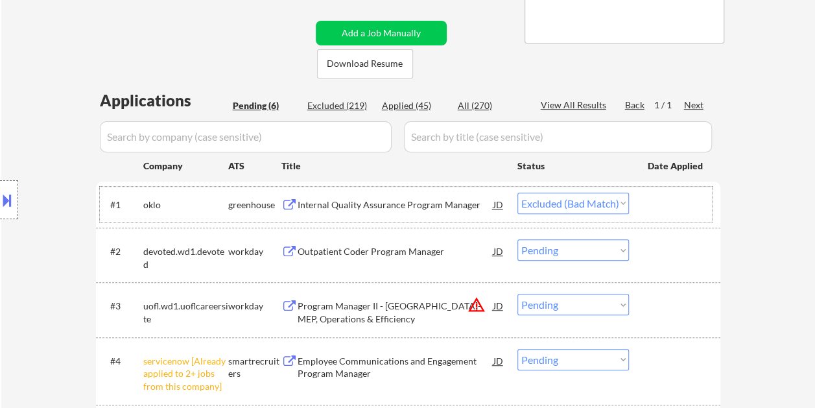
select select ""pending""
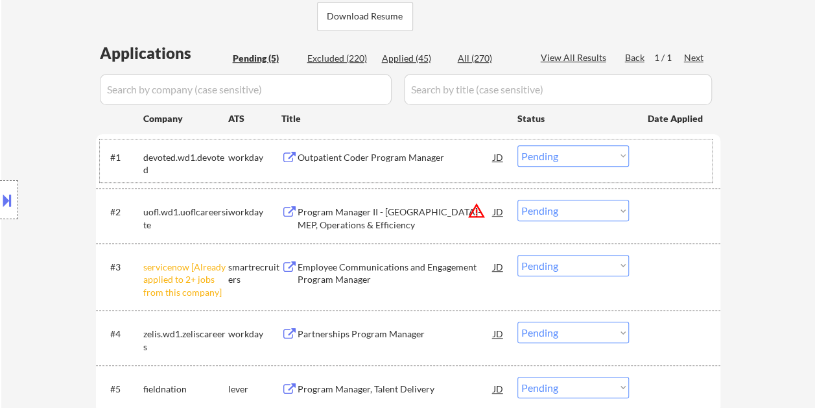
scroll to position [324, 0]
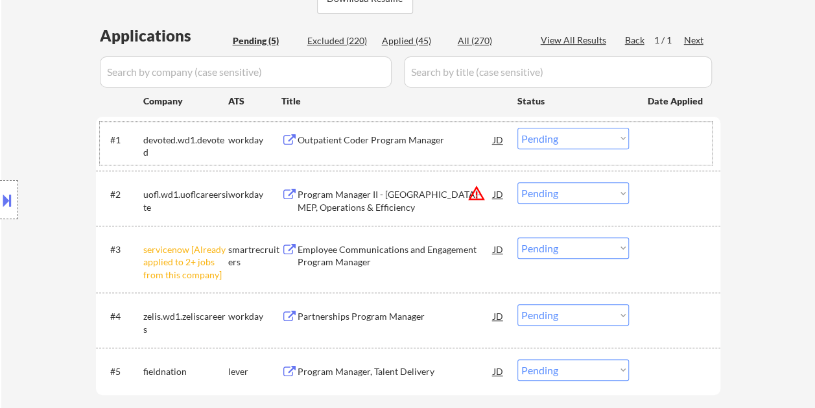
click at [644, 146] on div "#1 devoted.wd1.devoted workday Outpatient Coder Program Manager JD warning_ambe…" at bounding box center [406, 143] width 612 height 43
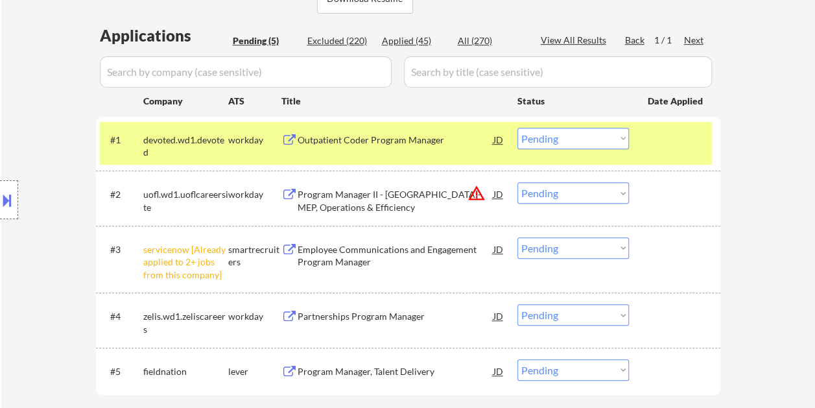
click at [375, 135] on div "Outpatient Coder Program Manager" at bounding box center [395, 140] width 196 height 13
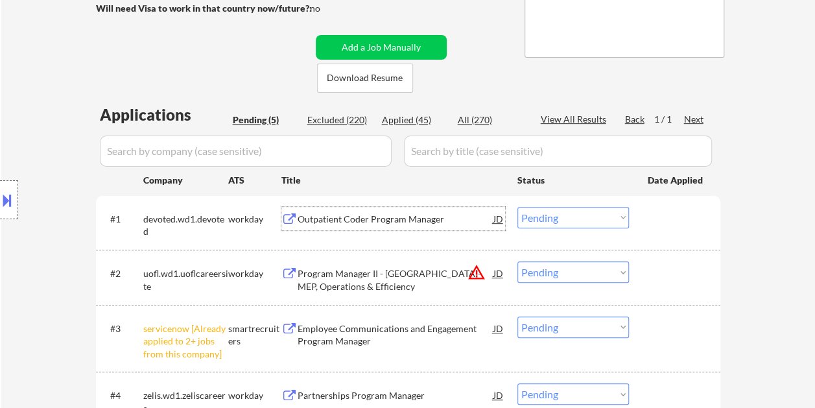
scroll to position [259, 0]
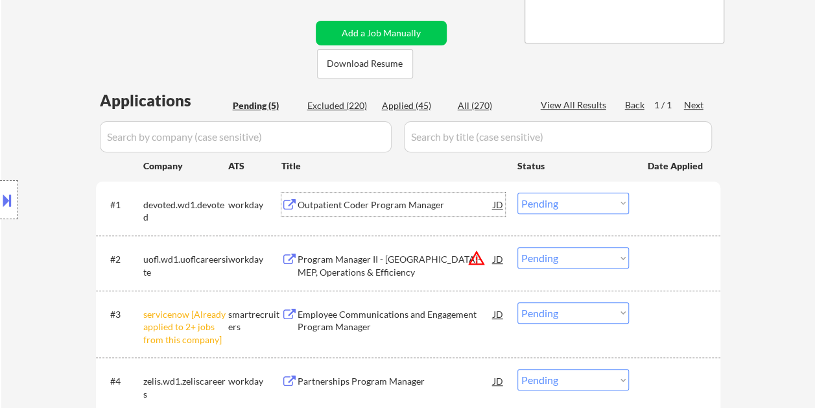
click at [653, 198] on div at bounding box center [675, 203] width 57 height 23
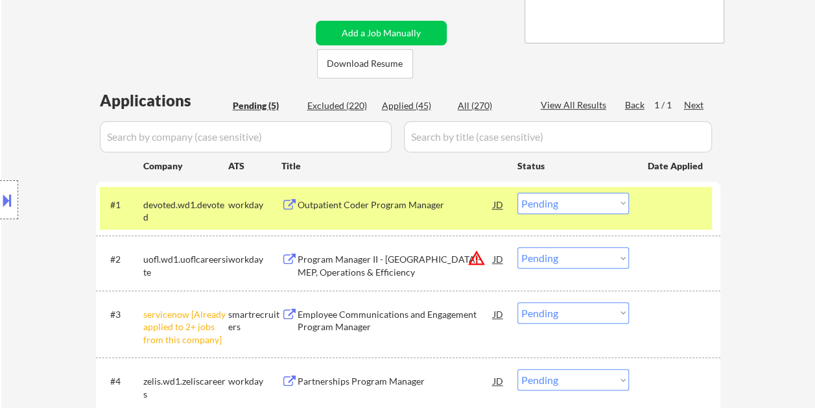
click at [616, 199] on select "Choose an option... Pending Applied Excluded (Questions) Excluded (Expired) Exc…" at bounding box center [572, 202] width 111 height 21
click at [517, 192] on select "Choose an option... Pending Applied Excluded (Questions) Excluded (Expired) Exc…" at bounding box center [572, 202] width 111 height 21
select select ""pending""
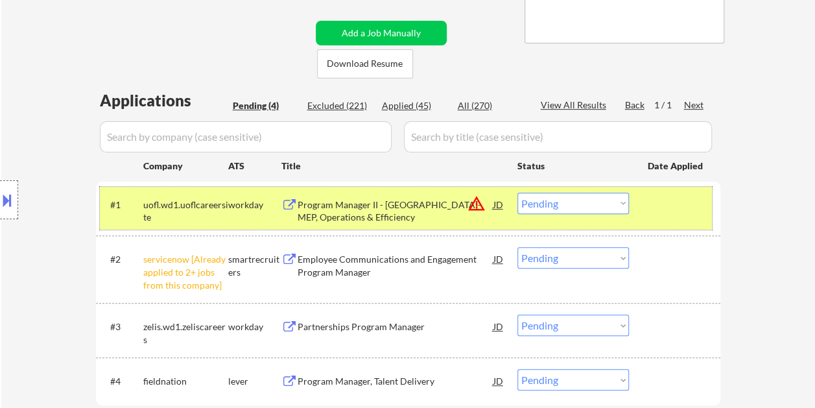
click at [662, 210] on div at bounding box center [675, 203] width 57 height 23
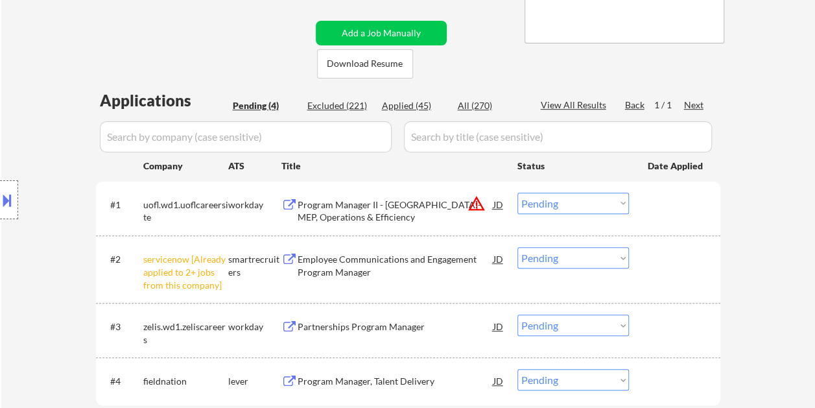
click at [668, 206] on div at bounding box center [675, 203] width 57 height 23
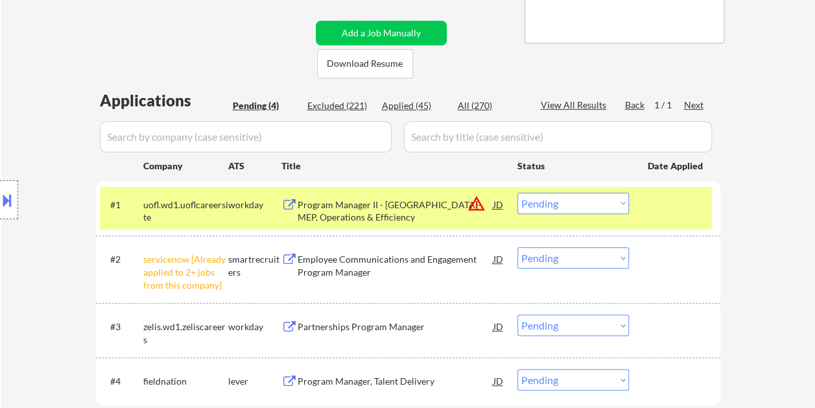
click at [379, 218] on div "Program Manager II - KY-MEP, Operations & Efficiency" at bounding box center [395, 210] width 196 height 25
